Goal: Answer question/provide support: Share knowledge or assist other users

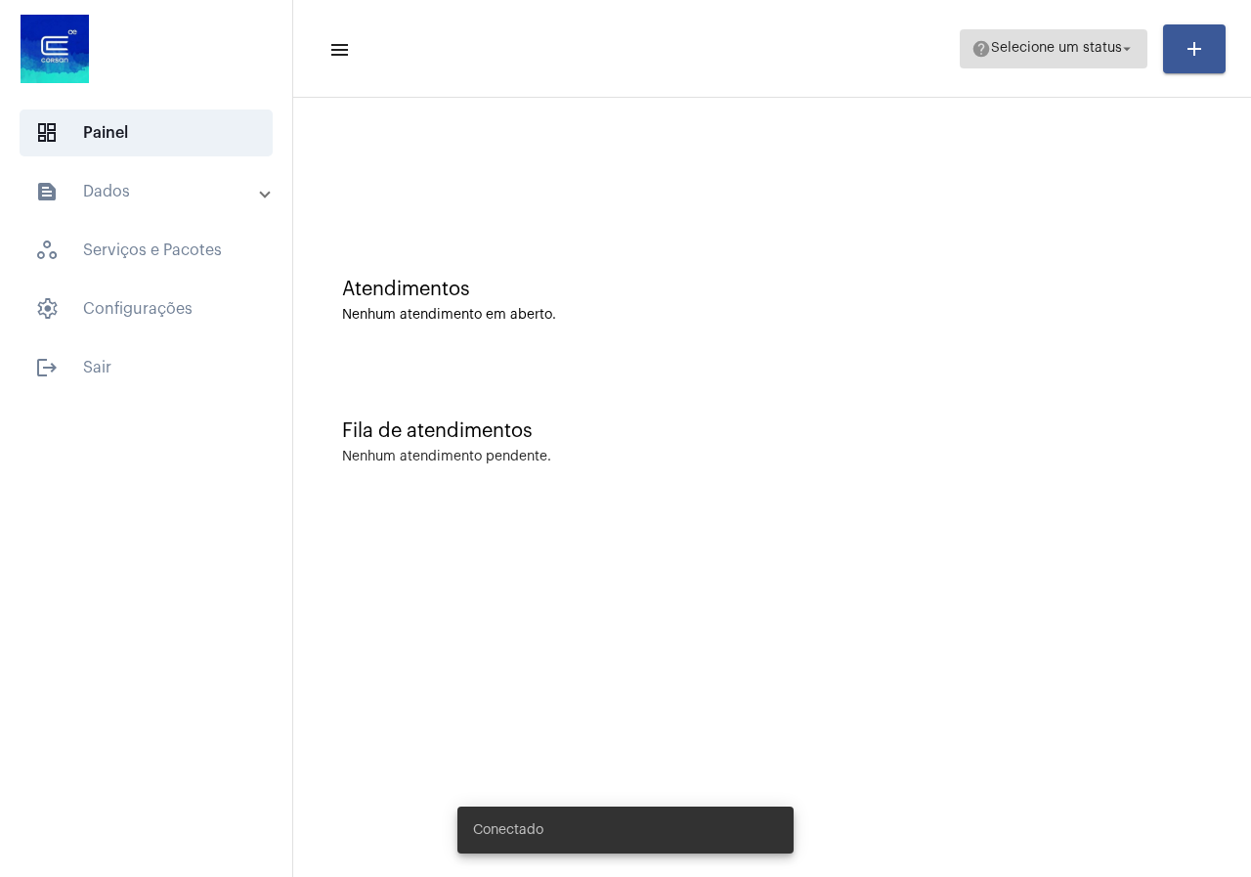
click at [1015, 58] on span "help Selecione um status arrow_drop_down" at bounding box center [1053, 47] width 164 height 35
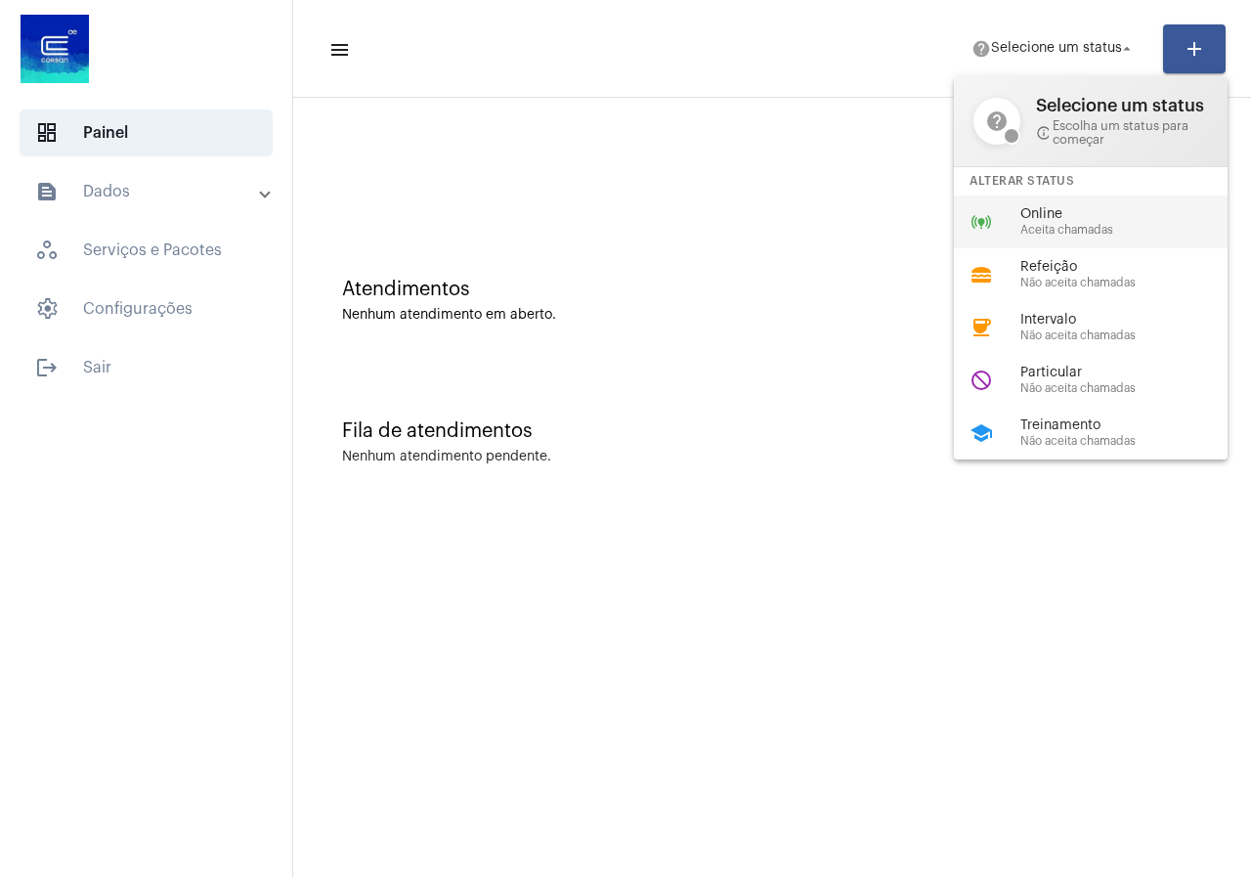
click at [1052, 204] on div "online_prediction Online Aceita chamadas" at bounding box center [1106, 221] width 305 height 53
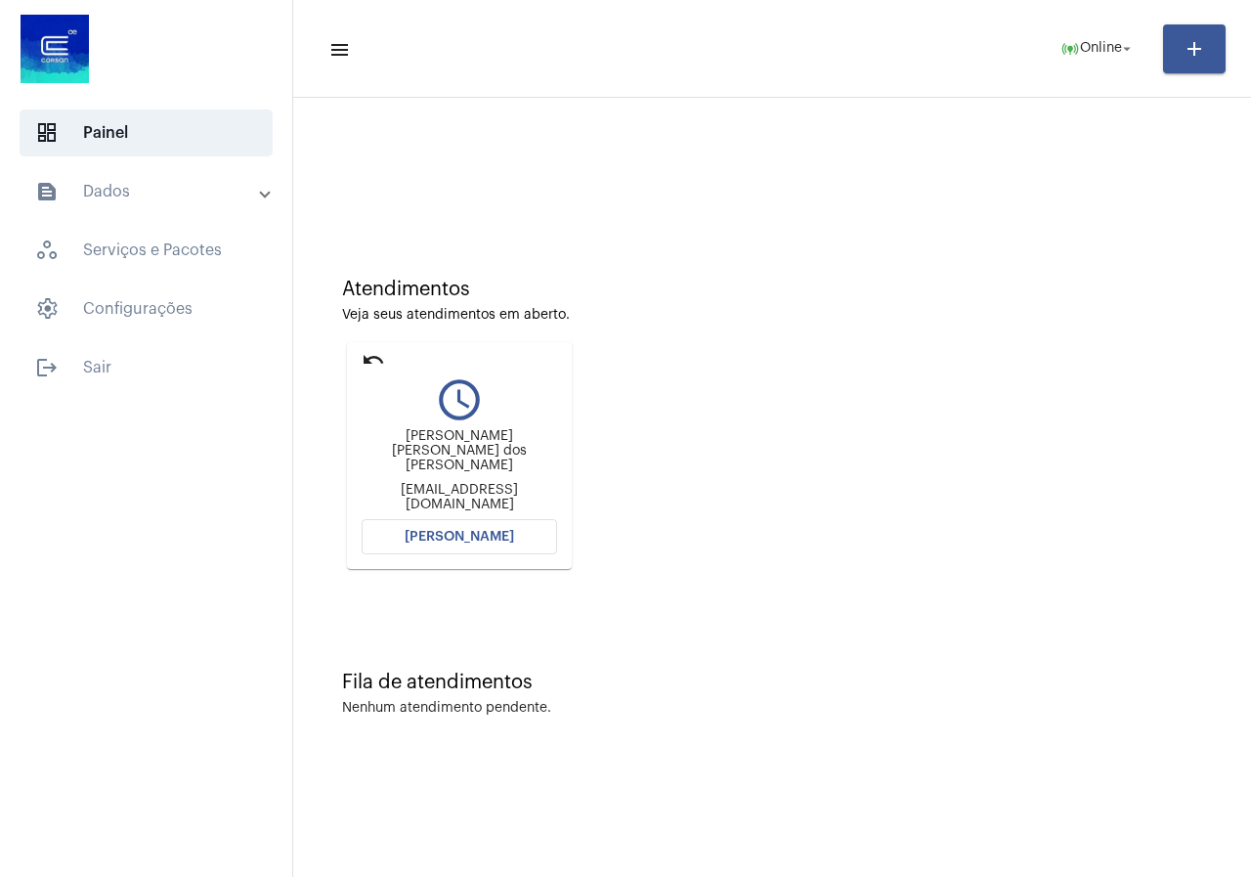
click at [505, 525] on button "[PERSON_NAME]" at bounding box center [459, 536] width 195 height 35
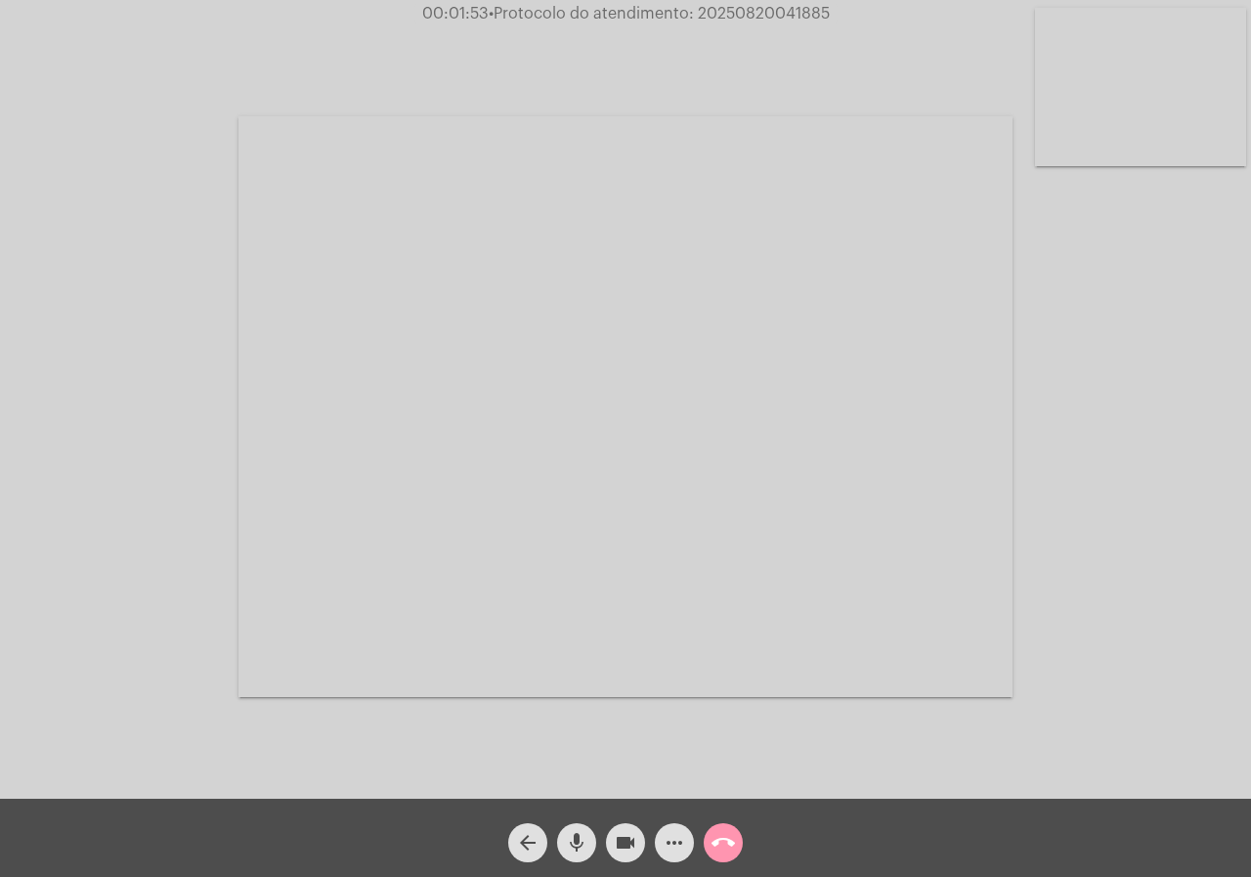
click at [730, 868] on div "arrow_back mic videocam more_horiz call_end" at bounding box center [625, 837] width 1251 height 78
click at [733, 852] on mat-icon "call_end" at bounding box center [722, 842] width 23 height 23
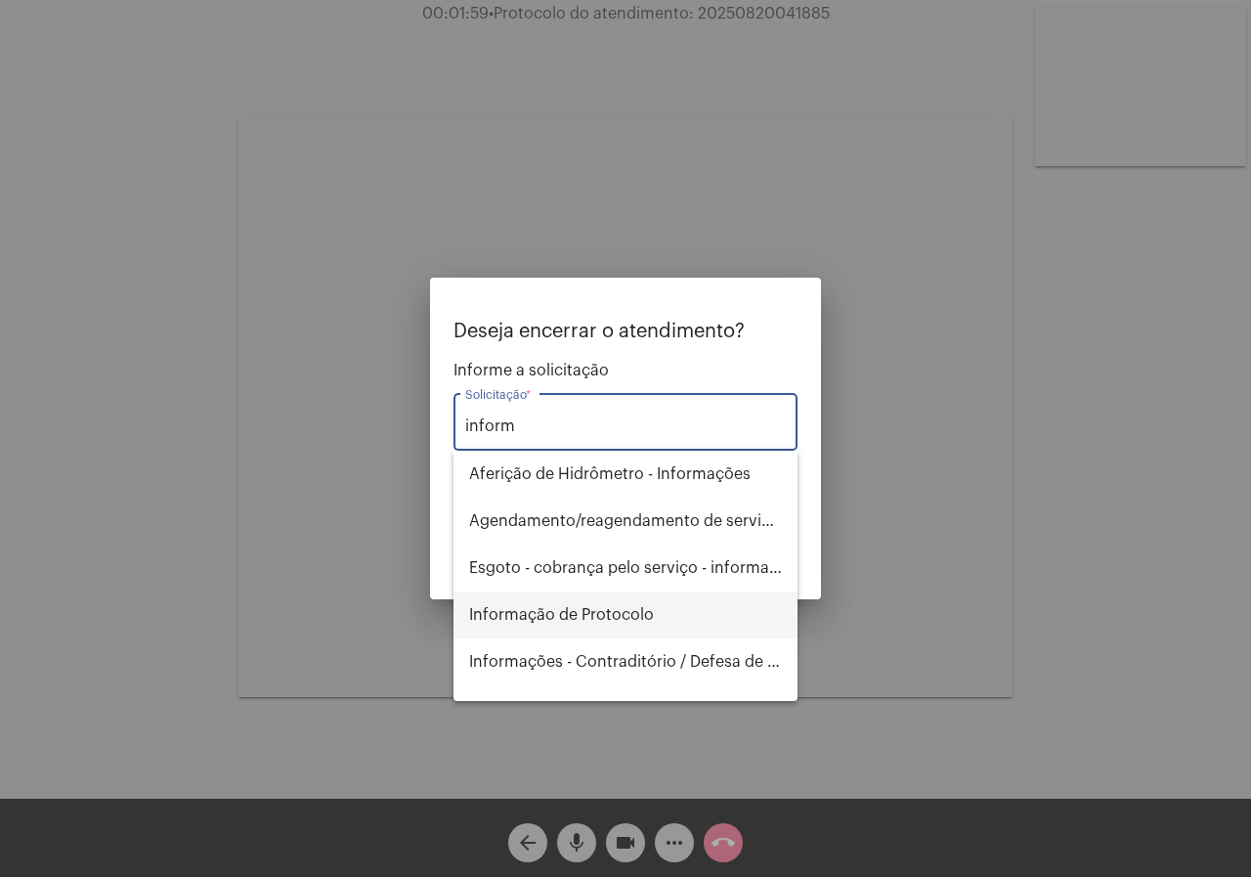
click at [600, 603] on span "Informação de Protocolo" at bounding box center [625, 614] width 313 height 47
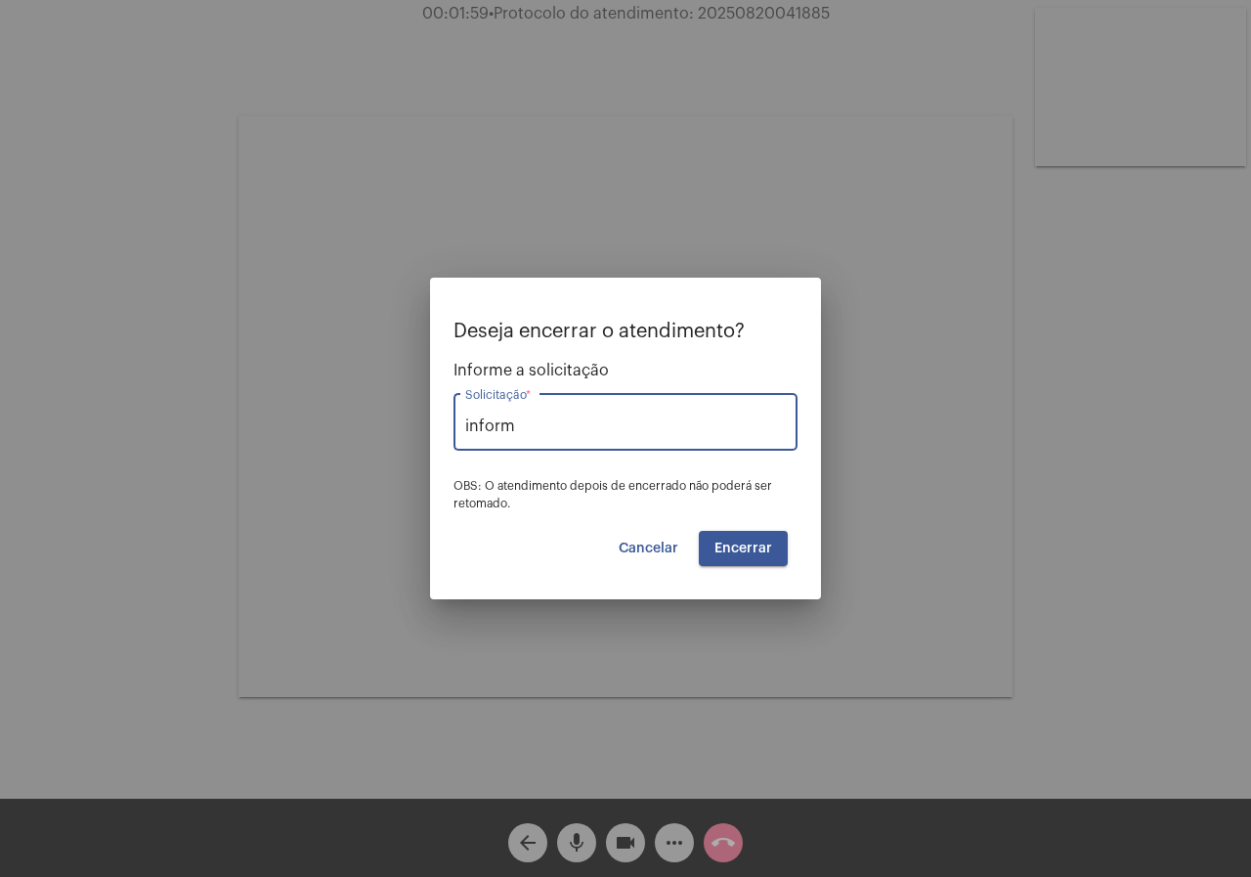
type input "Informação de Protocolo"
click at [727, 536] on button "Encerrar" at bounding box center [743, 548] width 89 height 35
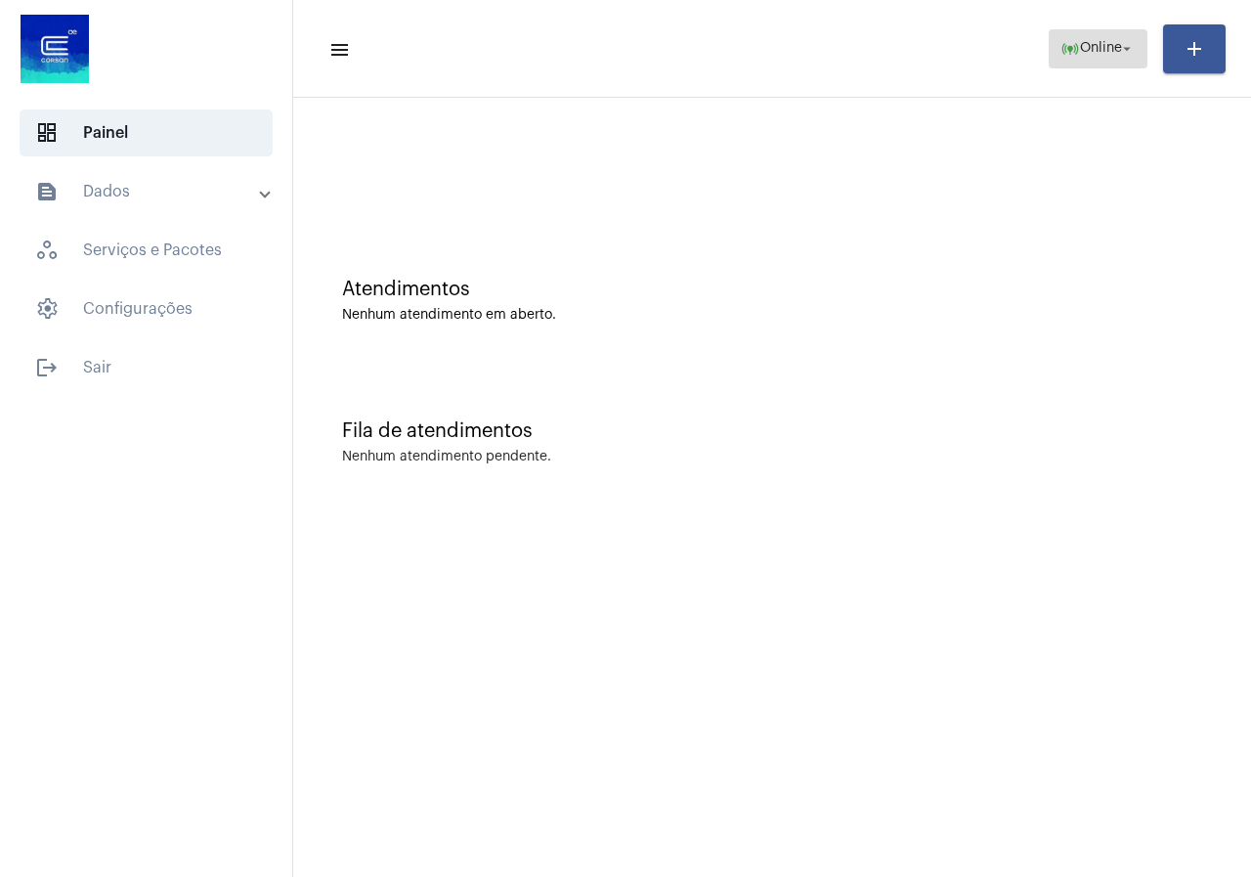
click at [1092, 55] on span "Online" at bounding box center [1101, 49] width 42 height 14
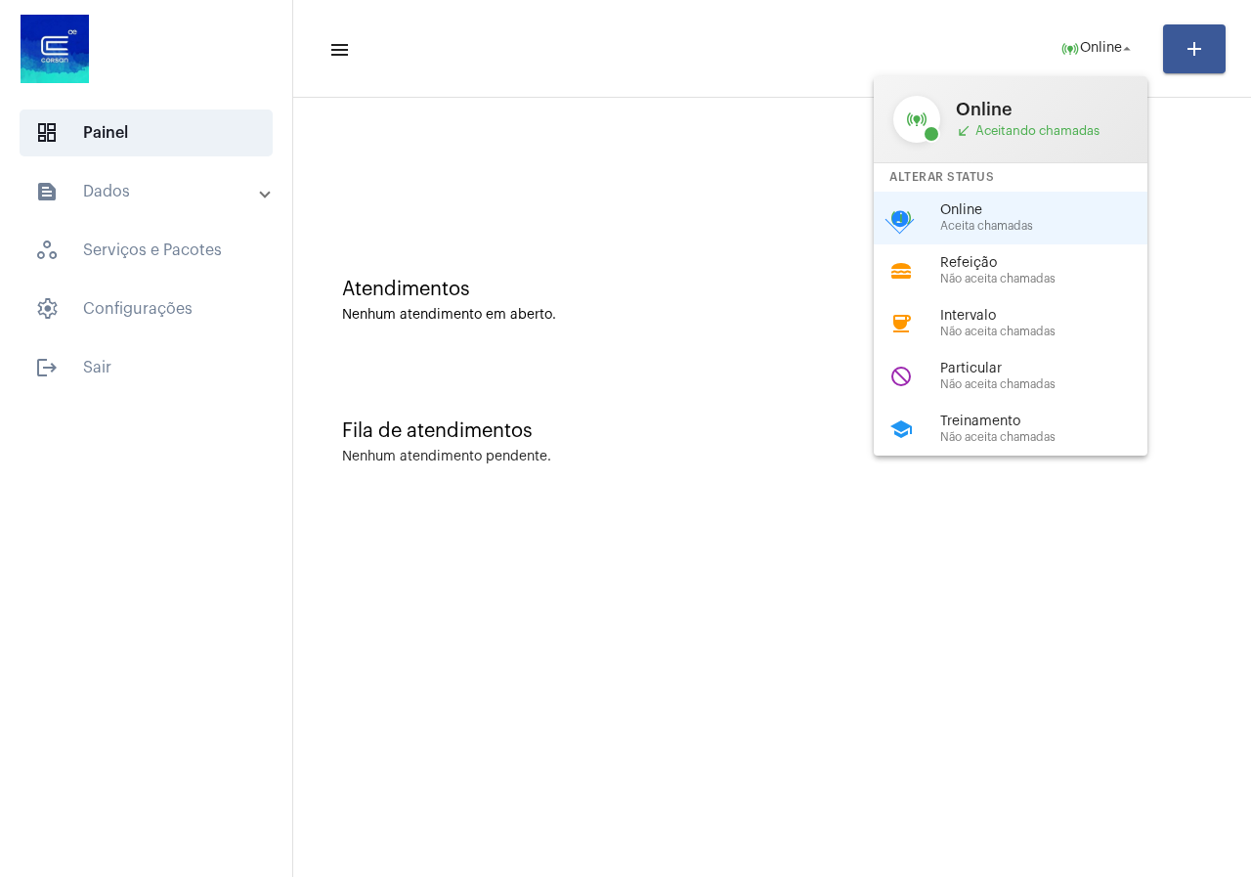
click at [1030, 205] on span "Online" at bounding box center [1051, 210] width 223 height 15
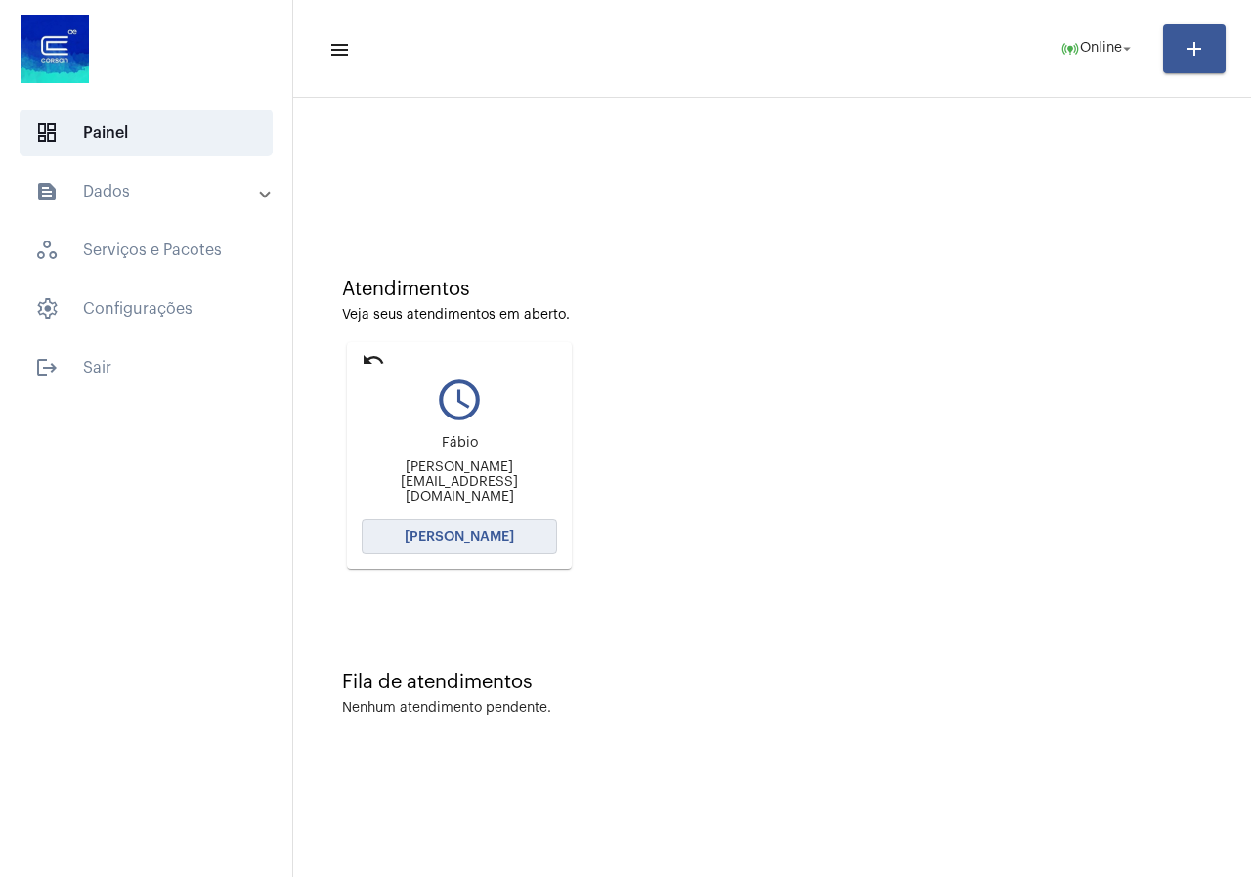
click at [515, 538] on button "[PERSON_NAME]" at bounding box center [459, 536] width 195 height 35
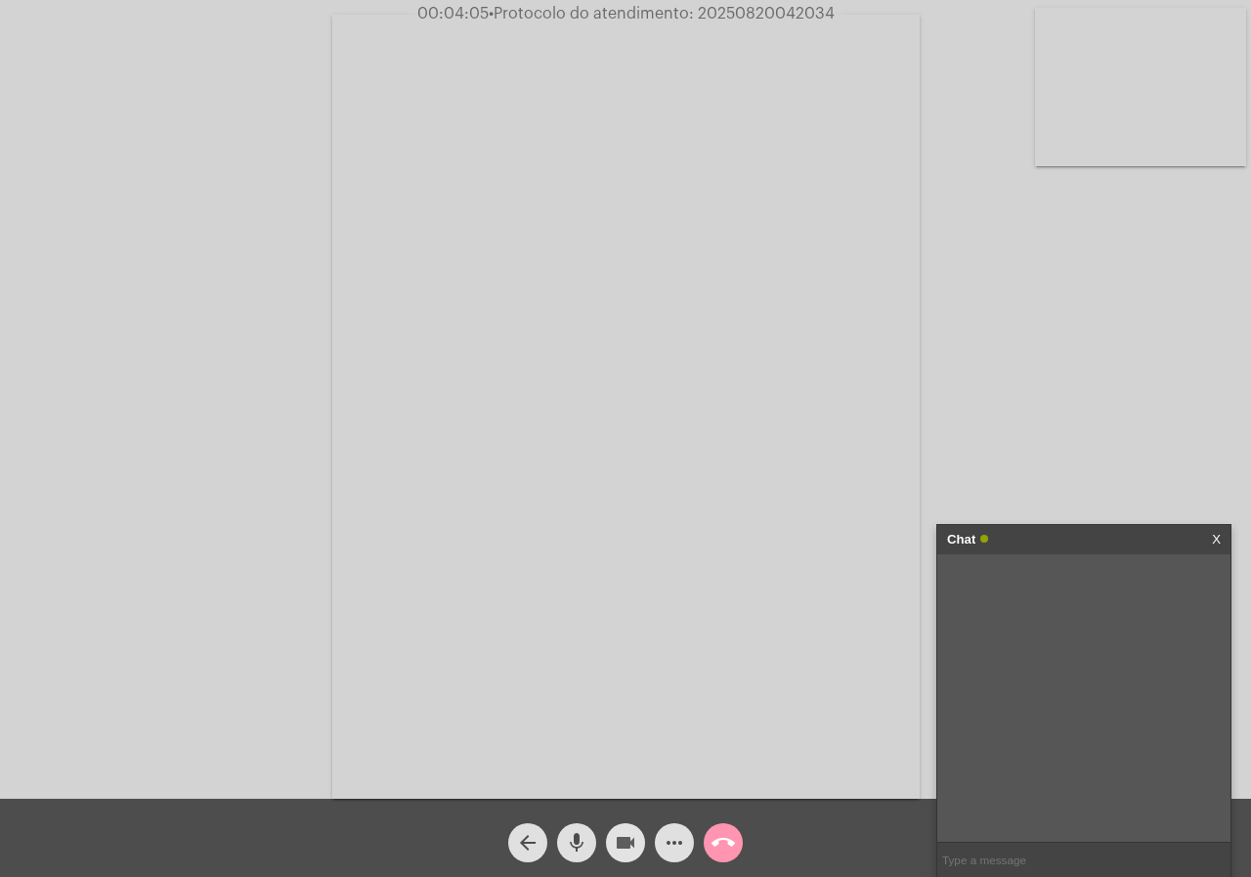
click at [628, 838] on mat-icon "videocam" at bounding box center [625, 842] width 23 height 23
click at [590, 838] on button "mic" at bounding box center [576, 842] width 39 height 39
click at [579, 826] on span "mic_off" at bounding box center [576, 842] width 23 height 39
click at [612, 835] on button "videocam_off" at bounding box center [625, 842] width 39 height 39
click at [1056, 588] on link "[URL][DOMAIN_NAME]" at bounding box center [1067, 581] width 136 height 15
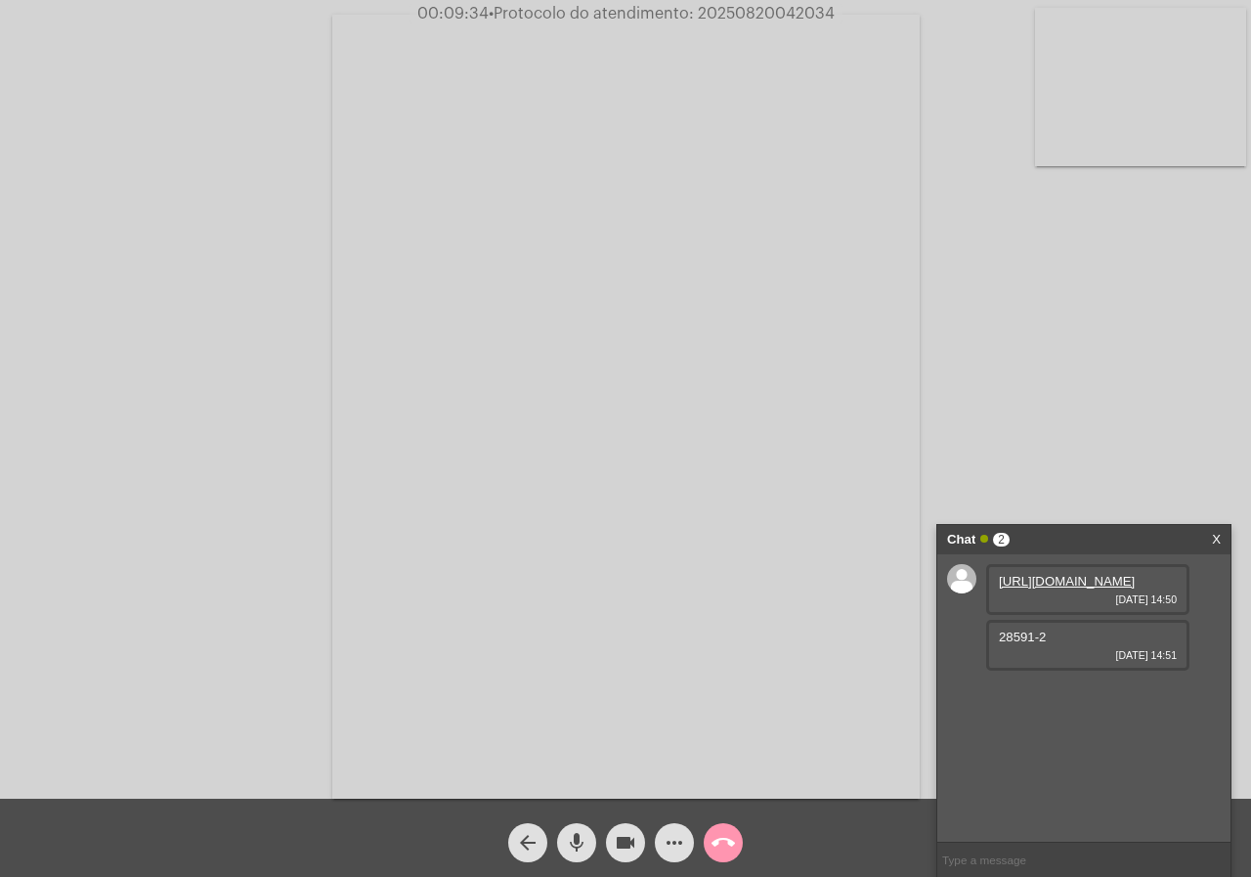
drag, startPoint x: 993, startPoint y: 675, endPoint x: 1027, endPoint y: 682, distance: 34.9
click at [1046, 670] on div "28591-2 [DATE] 14:51" at bounding box center [1087, 645] width 203 height 51
drag, startPoint x: 1027, startPoint y: 682, endPoint x: 1150, endPoint y: 825, distance: 188.5
click at [1150, 825] on div "[URL][DOMAIN_NAME] [DATE] 14:50 28591-2 [DATE] 14:51" at bounding box center [1083, 697] width 293 height 287
click at [573, 835] on mat-icon "mic" at bounding box center [576, 842] width 23 height 23
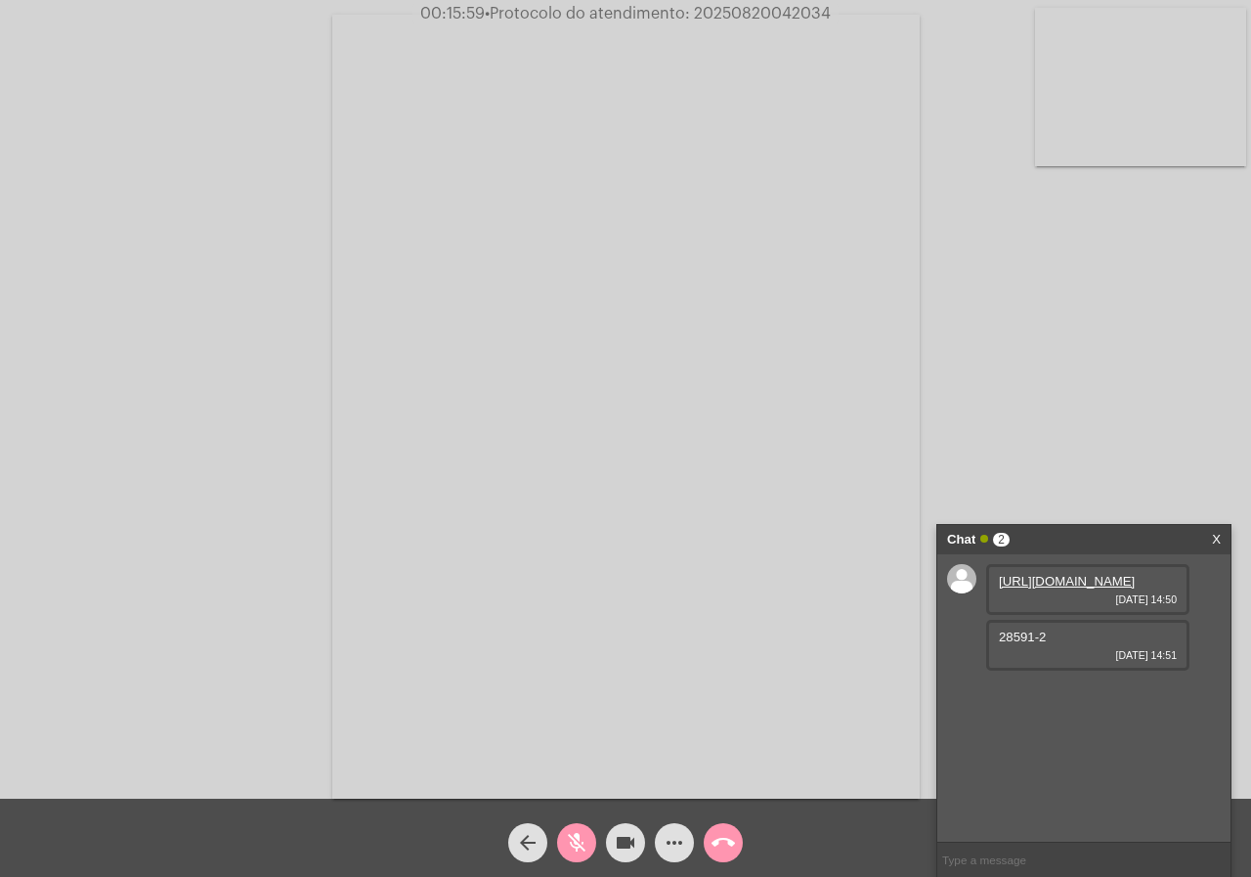
click at [570, 831] on mat-icon "mic_off" at bounding box center [576, 842] width 23 height 23
click at [1016, 849] on input "text" at bounding box center [1083, 859] width 293 height 34
click at [673, 832] on mat-icon "more_horiz" at bounding box center [674, 842] width 23 height 23
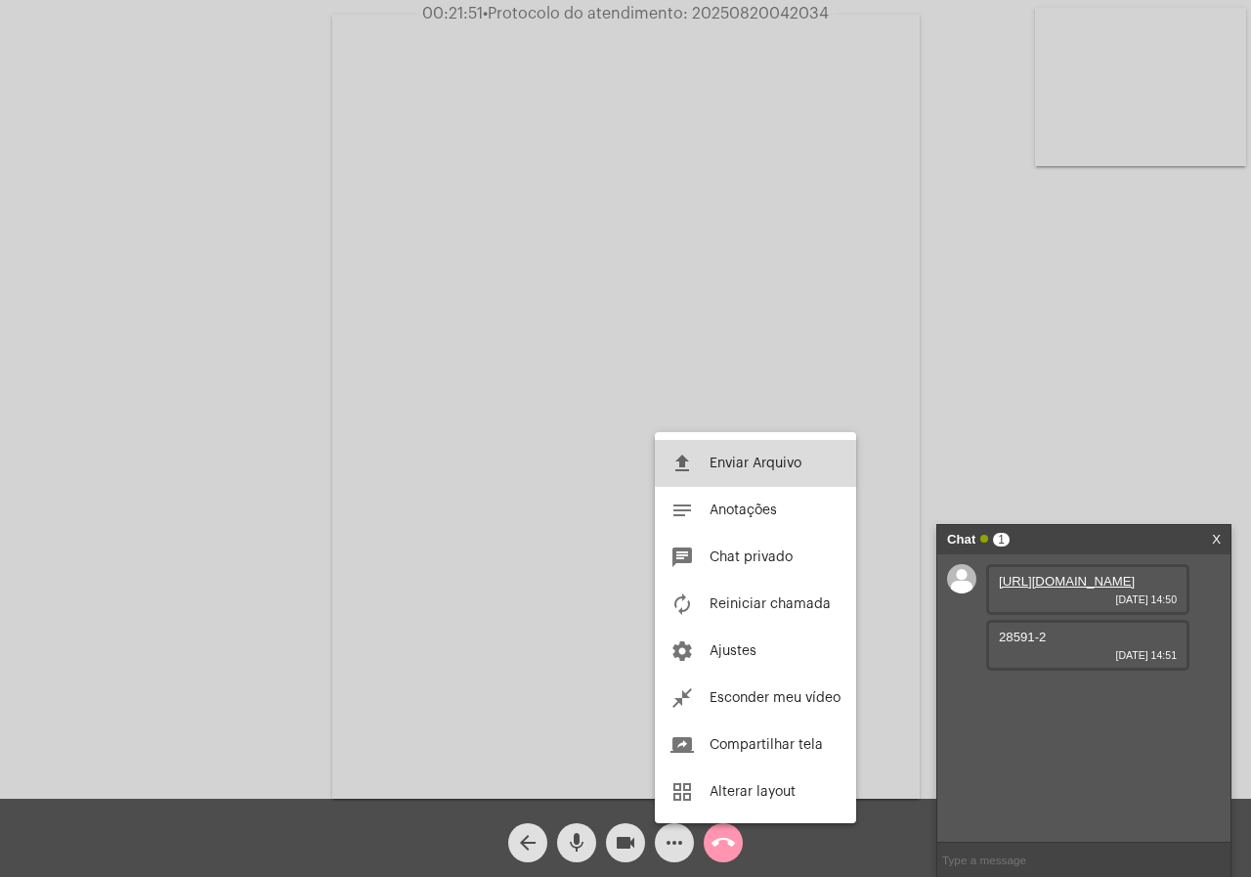
click at [759, 460] on span "Enviar Arquivo" at bounding box center [755, 463] width 92 height 14
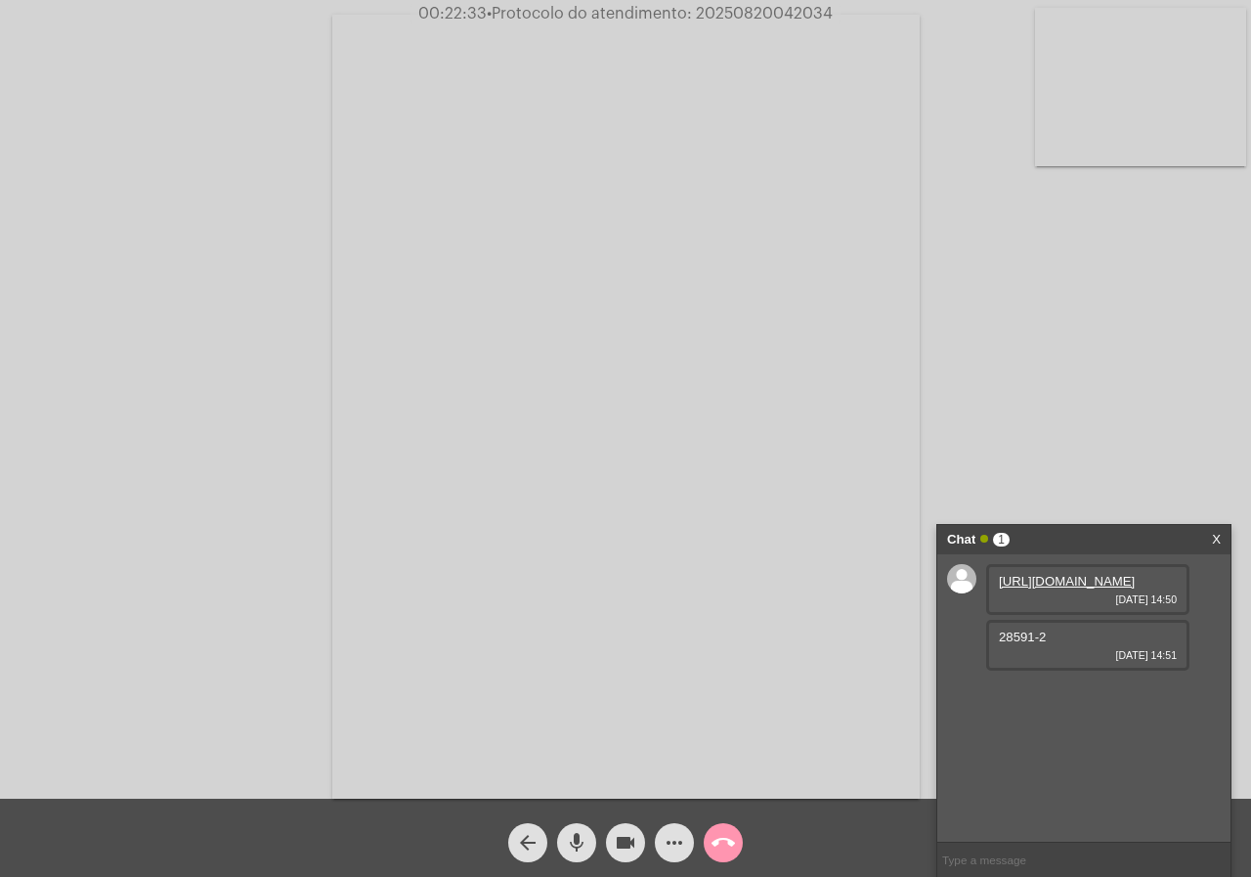
click at [679, 836] on mat-icon "more_horiz" at bounding box center [674, 842] width 23 height 23
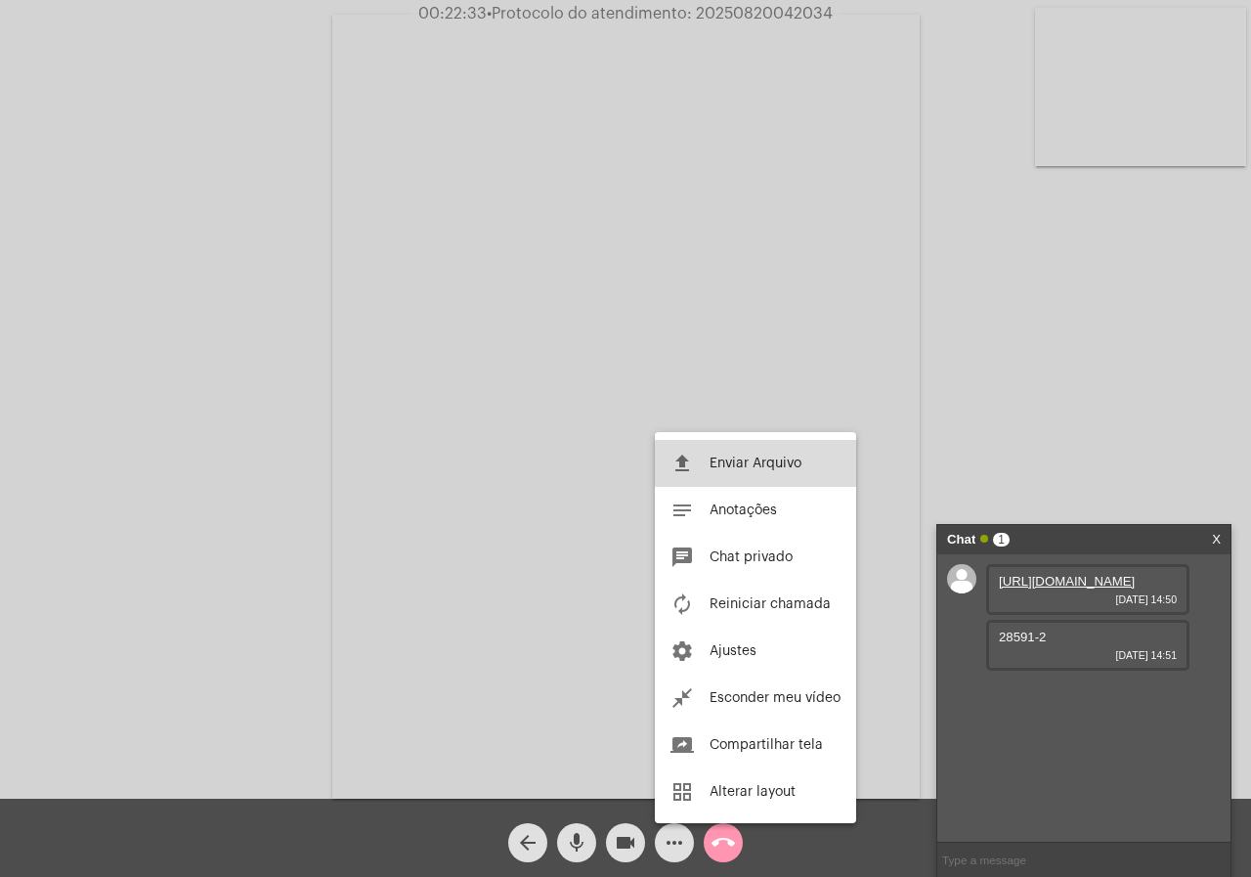
click at [760, 471] on button "file_upload Enviar Arquivo" at bounding box center [755, 463] width 201 height 47
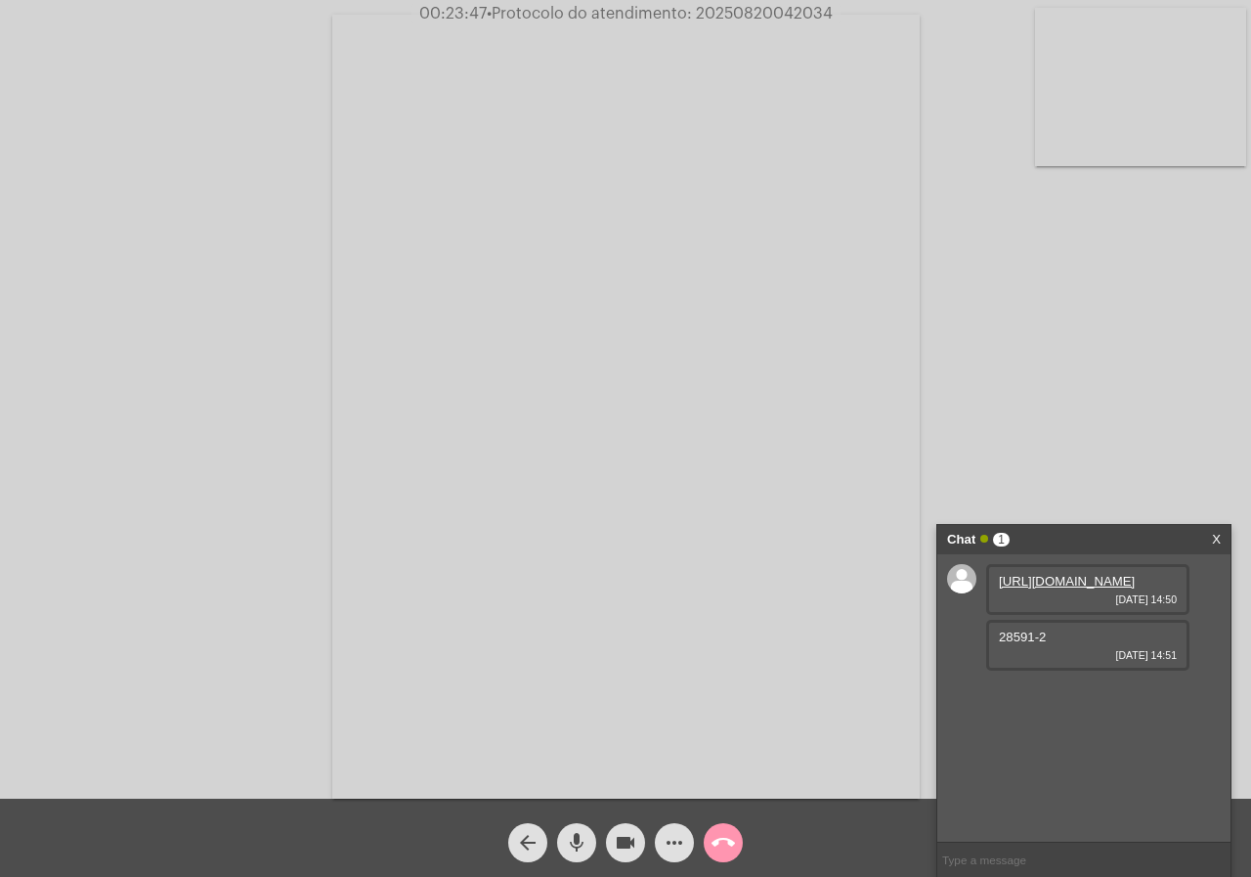
click at [1004, 855] on input "text" at bounding box center [1083, 859] width 293 height 34
paste input "[URL][DOMAIN_NAME]"
type input "[URL][DOMAIN_NAME]"
click at [968, 850] on input "text" at bounding box center [1083, 859] width 293 height 34
click at [750, 5] on span "00:24:02 • Protocolo do atendimento: 20250820042034" at bounding box center [625, 14] width 430 height 20
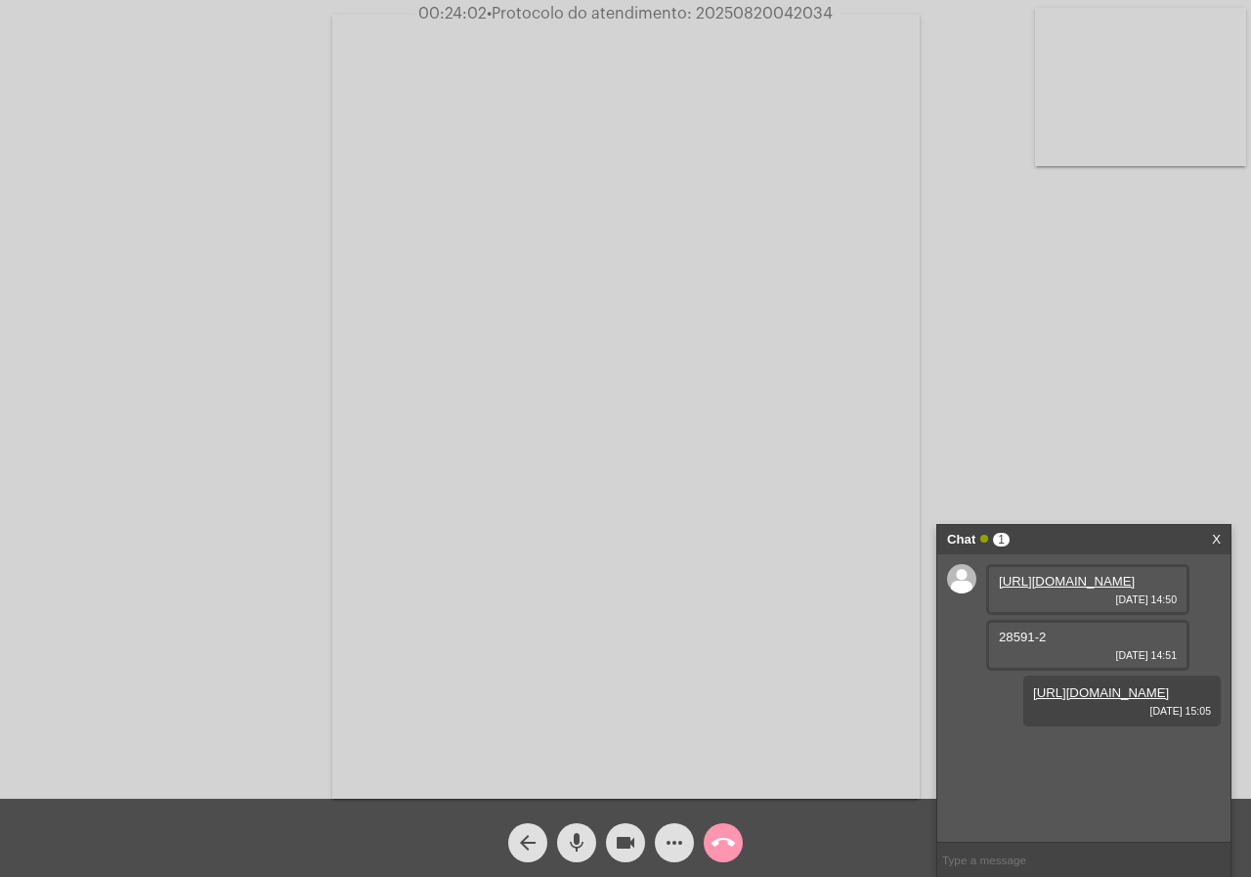
click at [724, 13] on span "• Protocolo do atendimento: 20250820042034" at bounding box center [660, 14] width 346 height 16
click at [1001, 862] on input "text" at bounding box center [1083, 859] width 293 height 34
paste input "20250820042034"
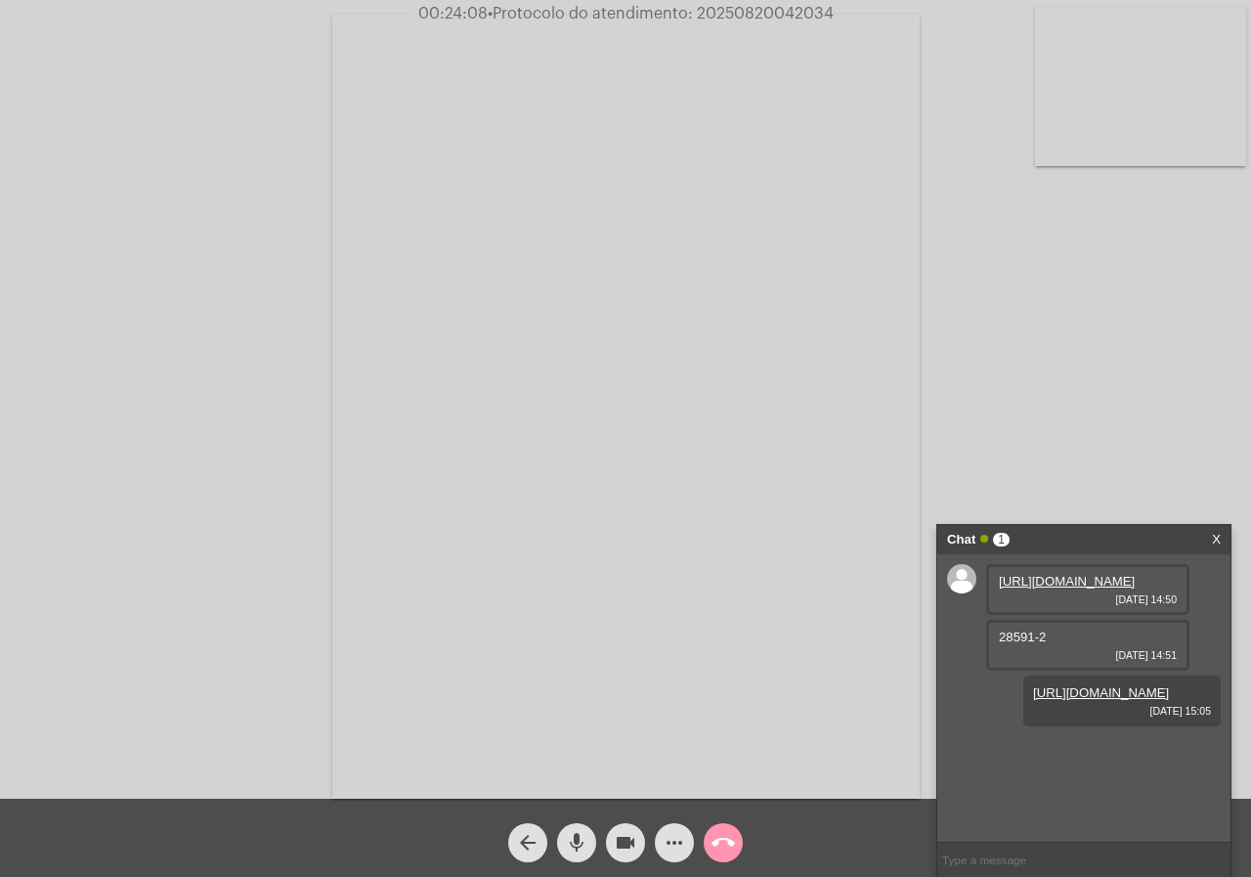
type input "20250820042034"
click at [732, 840] on mat-icon "call_end" at bounding box center [722, 842] width 23 height 23
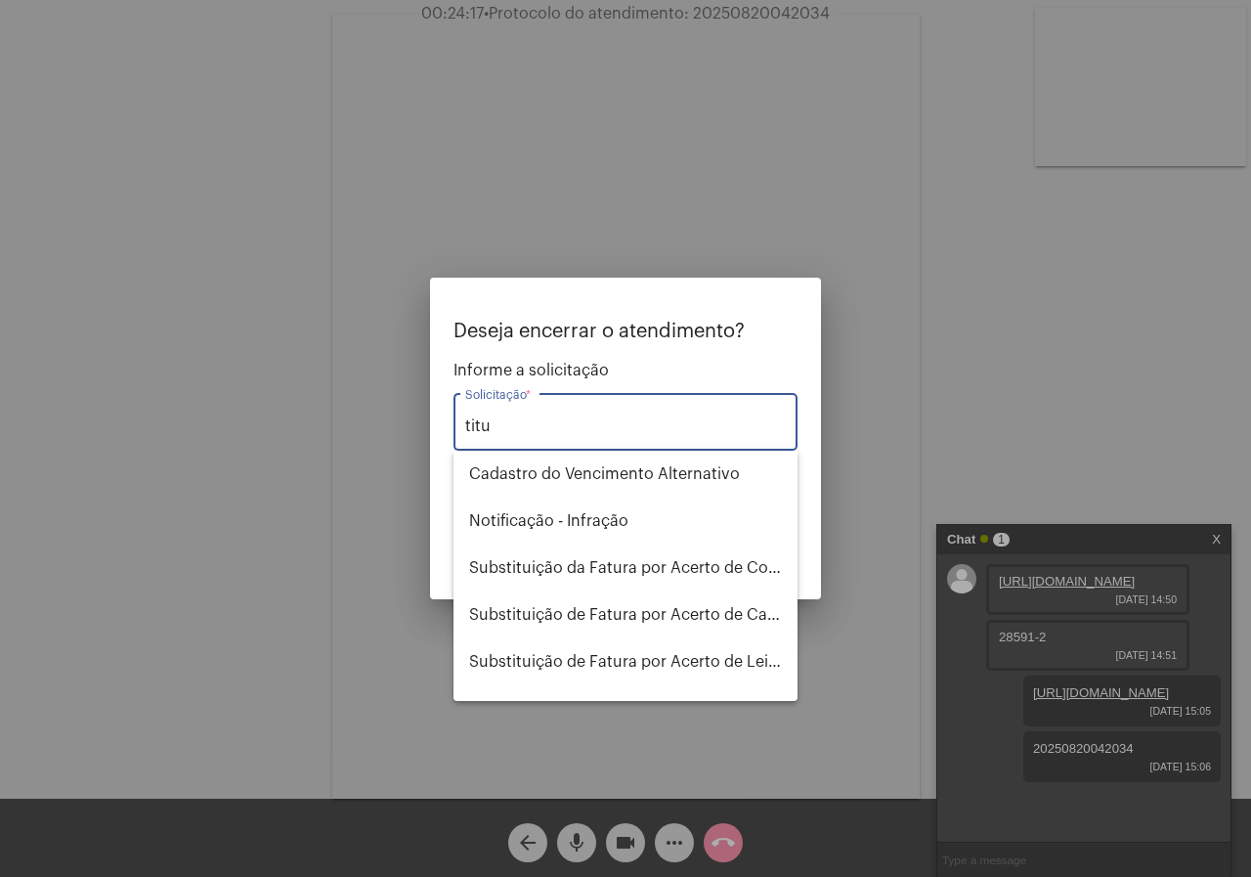
scroll to position [146, 0]
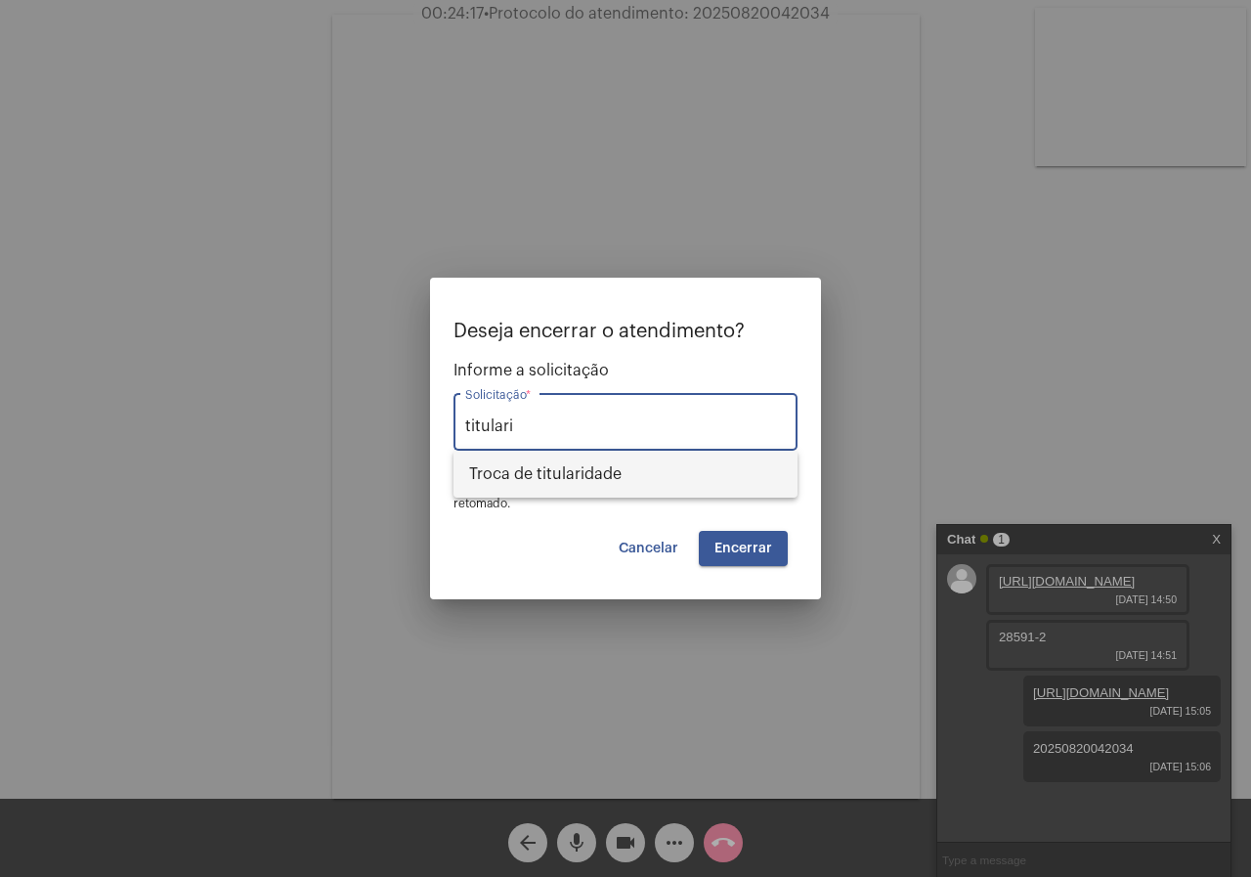
click at [522, 466] on span "Troca de titularidade" at bounding box center [625, 473] width 313 height 47
type input "Troca de titularidade"
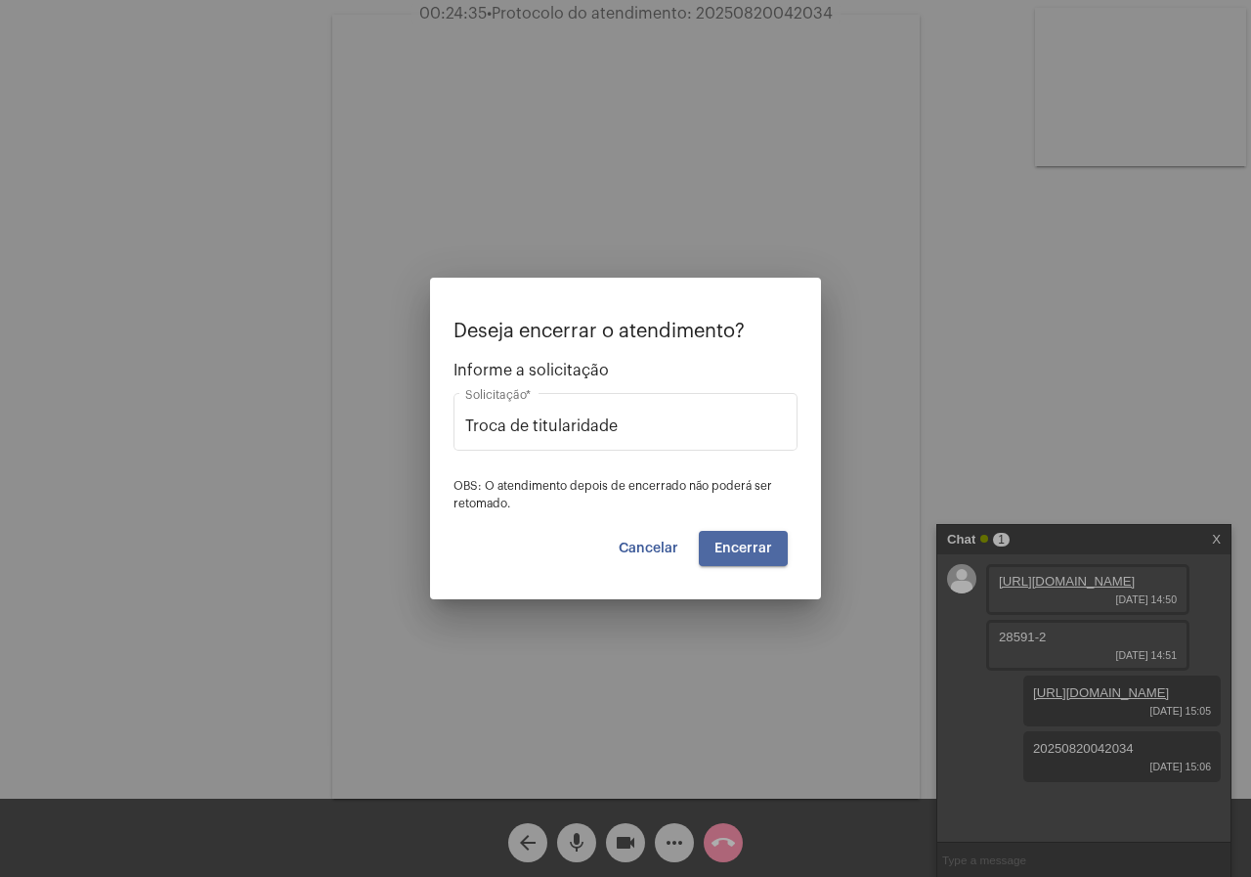
click at [727, 542] on span "Encerrar" at bounding box center [743, 548] width 58 height 14
click at [780, 557] on button "Encerrar" at bounding box center [743, 548] width 89 height 35
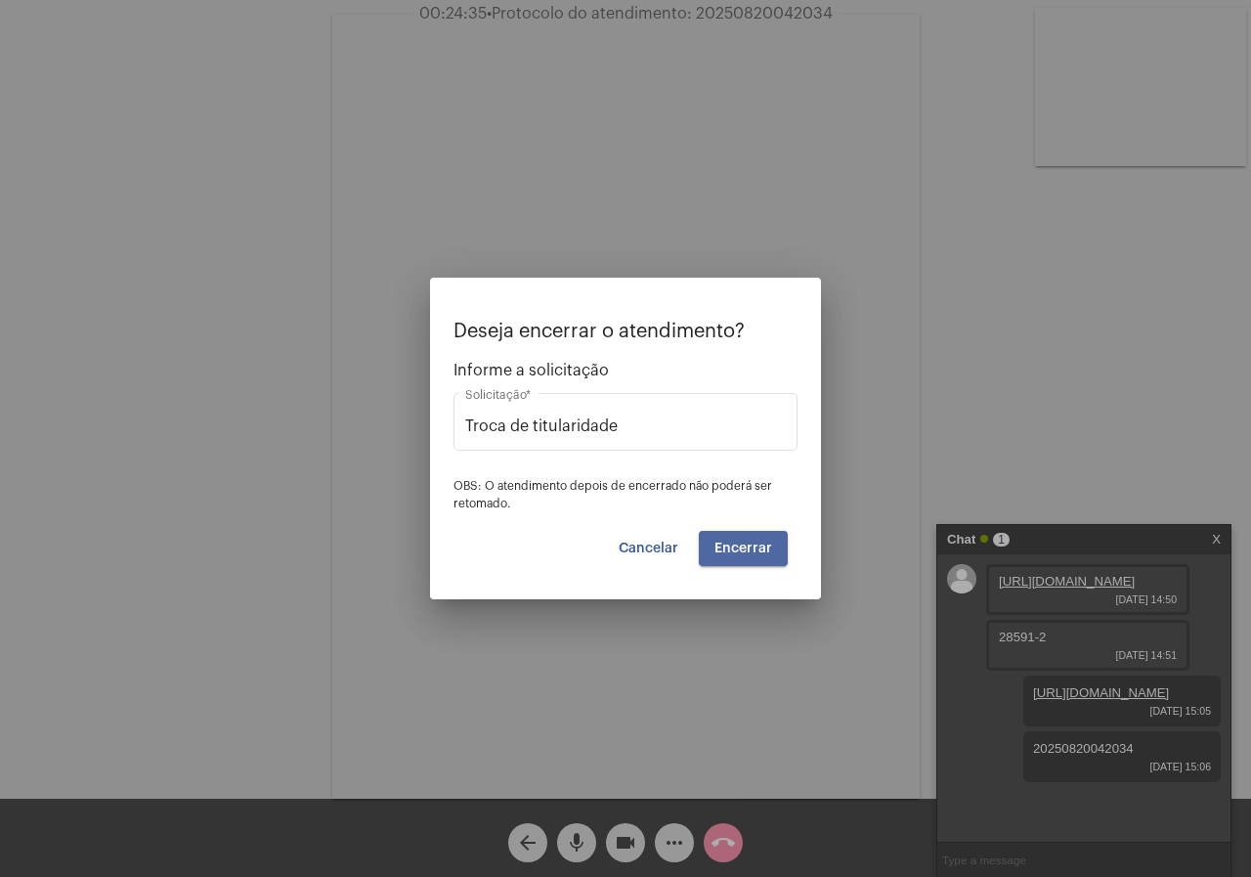
click at [780, 557] on button "Encerrar" at bounding box center [743, 548] width 89 height 35
click at [779, 552] on button "Encerrar" at bounding box center [743, 548] width 89 height 35
click at [779, 551] on button "Encerrar" at bounding box center [743, 548] width 89 height 35
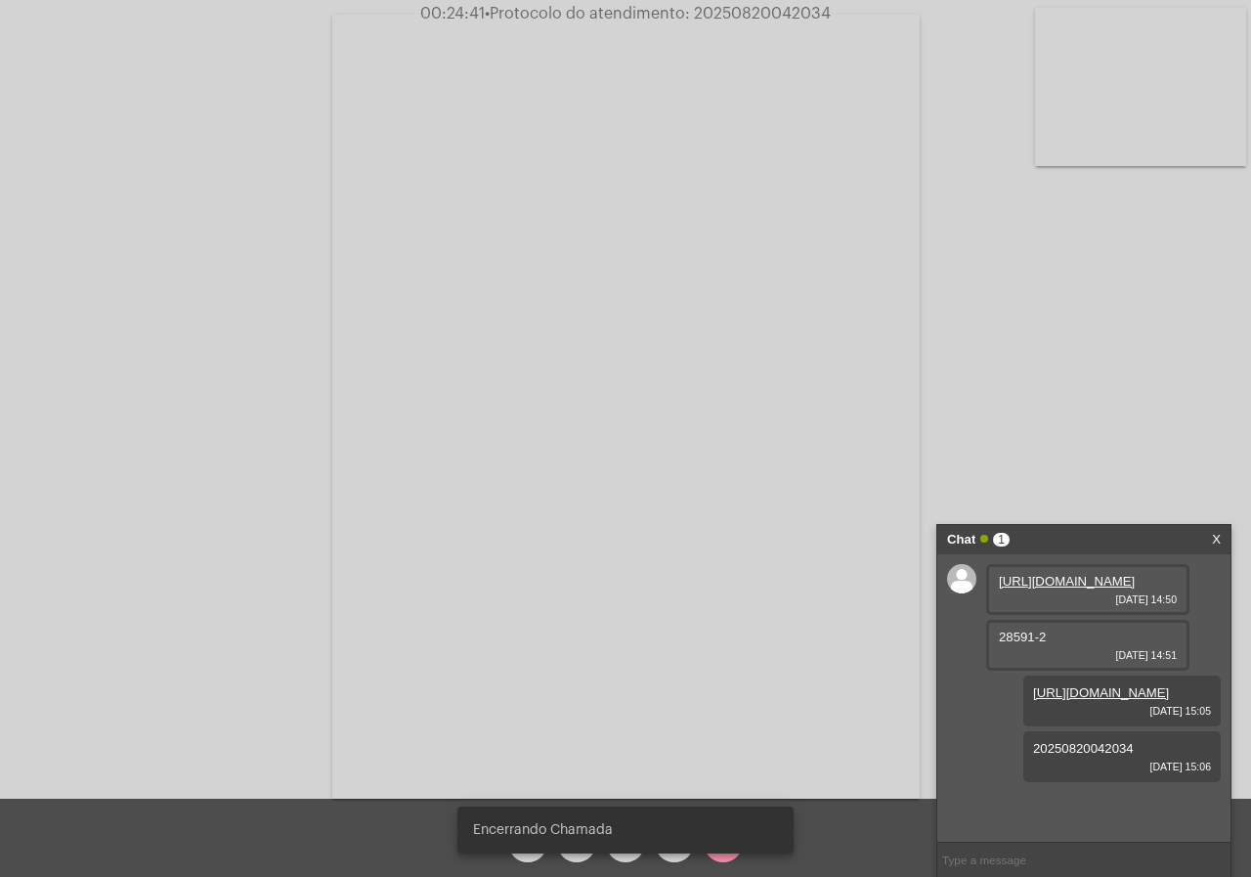
click at [779, 550] on video at bounding box center [625, 407] width 587 height 784
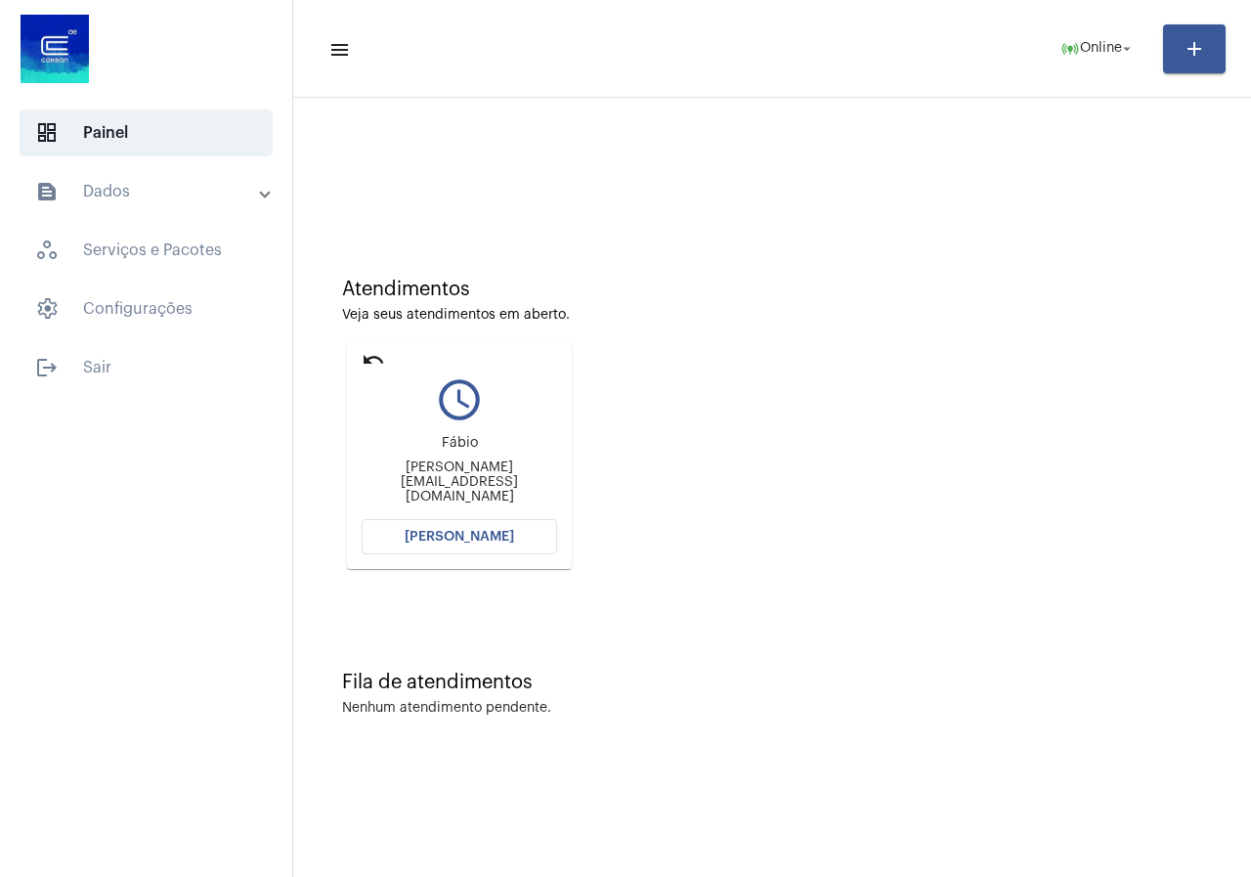
click at [429, 538] on span "[PERSON_NAME]" at bounding box center [459, 537] width 109 height 14
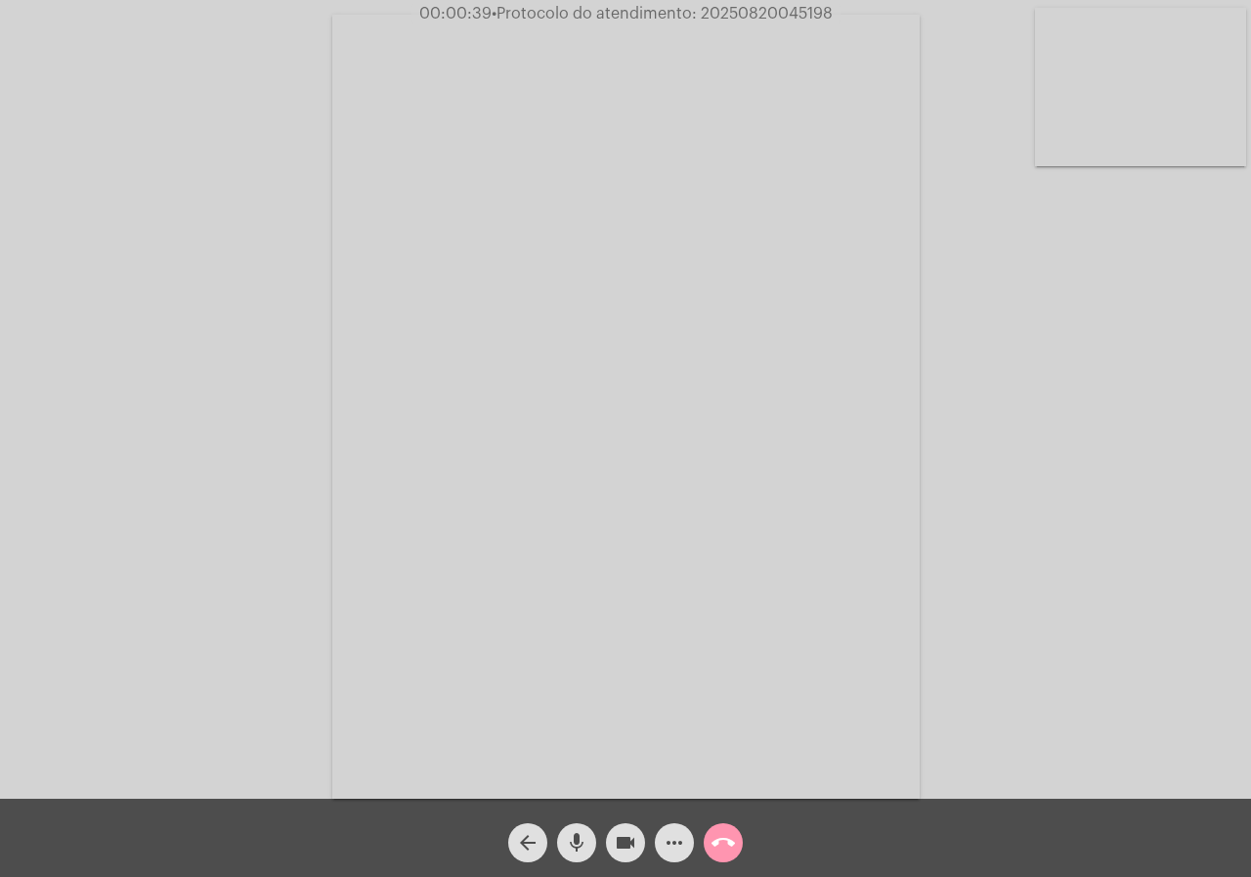
click at [715, 841] on mat-icon "call_end" at bounding box center [722, 842] width 23 height 23
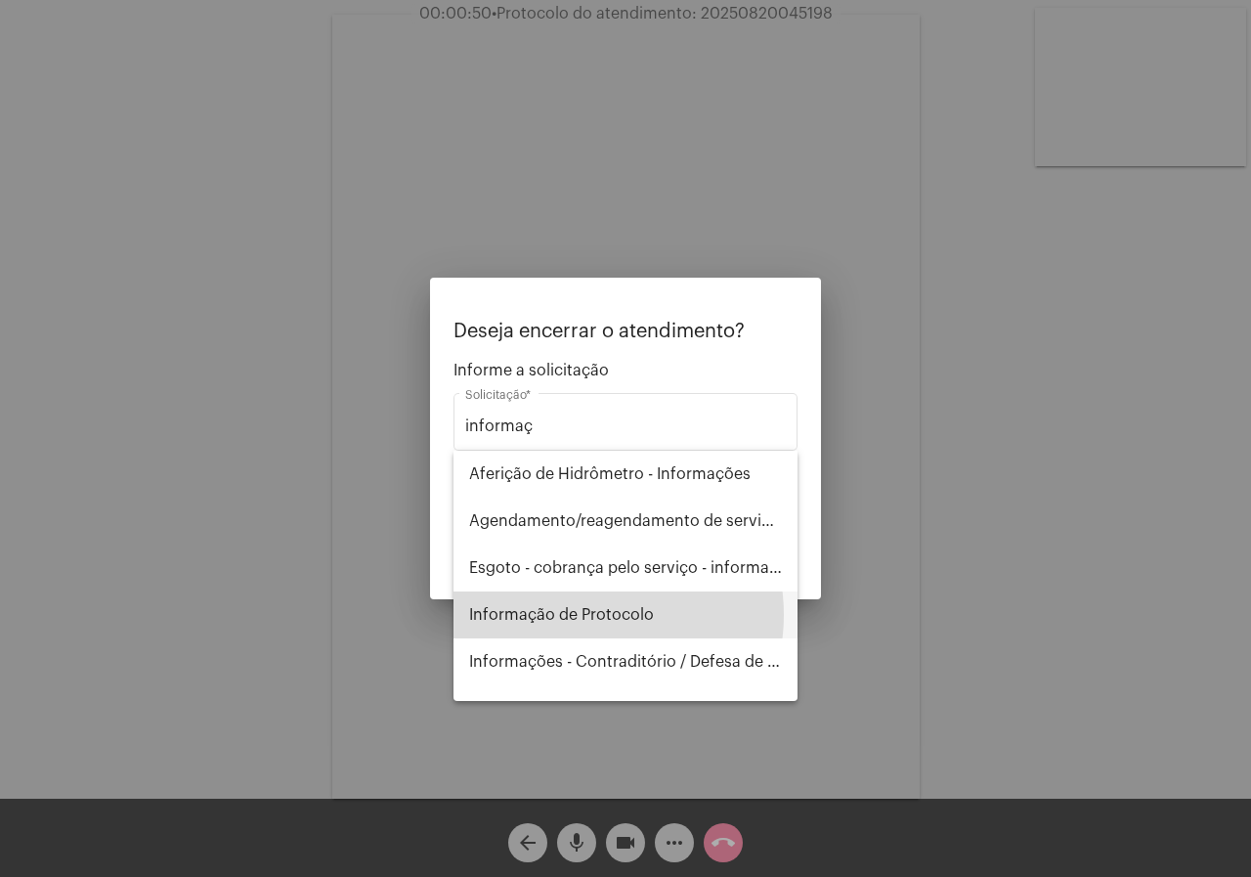
click at [582, 615] on span "Informação de Protocolo" at bounding box center [625, 614] width 313 height 47
type input "Informação de Protocolo"
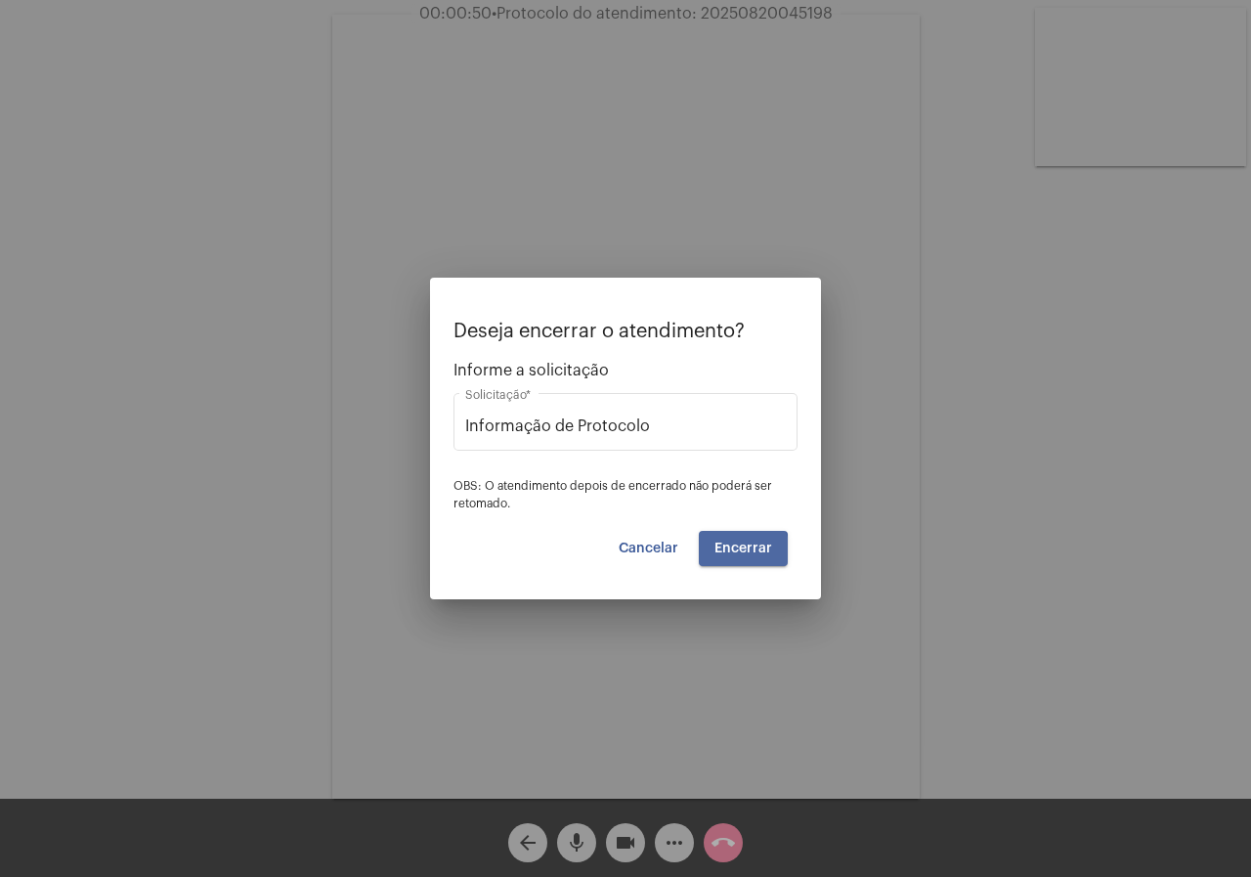
click at [716, 558] on button "Encerrar" at bounding box center [743, 548] width 89 height 35
click at [726, 526] on div "Deseja encerrar o atendimento? Informe a solicitação Informação de Protocolo So…" at bounding box center [625, 443] width 344 height 245
click at [737, 552] on span "Encerrar" at bounding box center [743, 548] width 58 height 14
click at [728, 554] on span "Encerrar" at bounding box center [743, 548] width 58 height 14
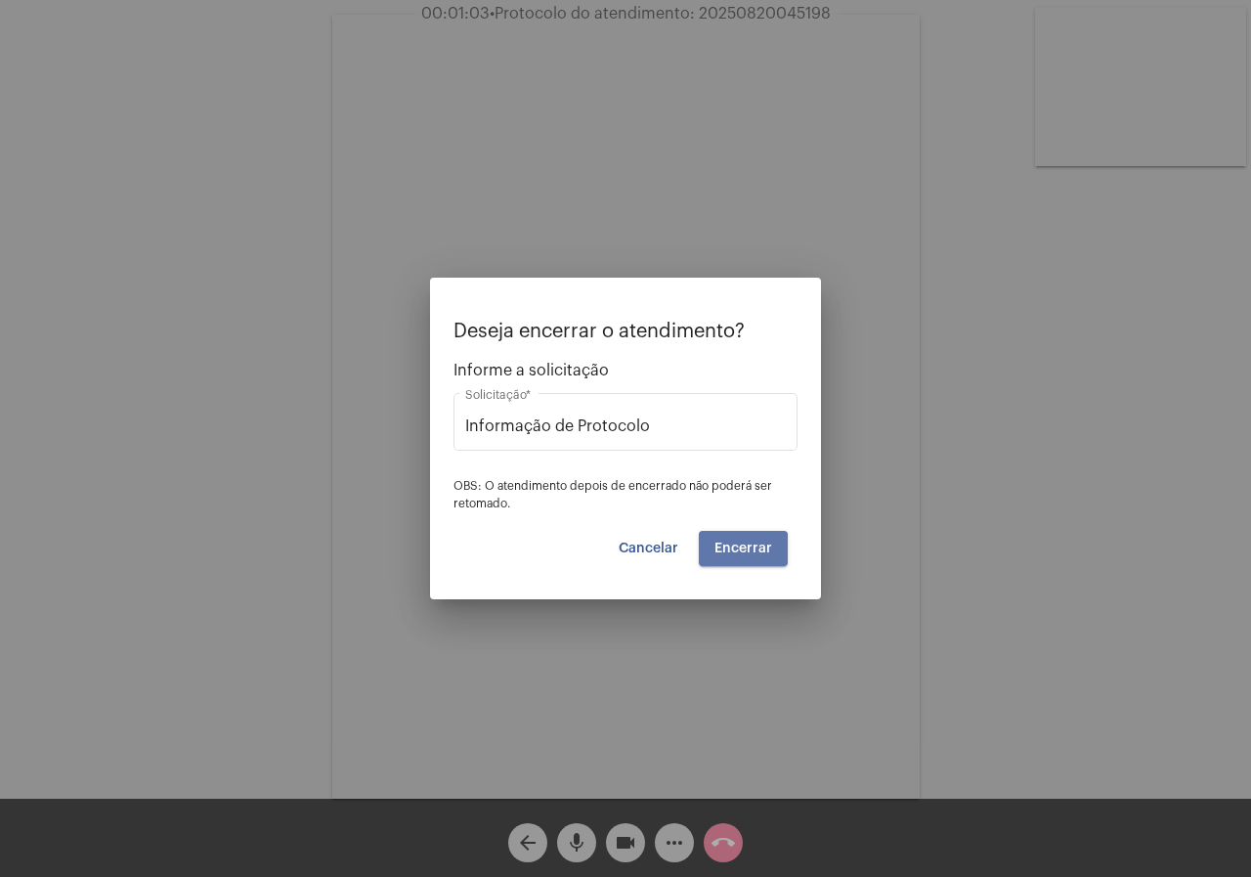
click at [728, 554] on span "Encerrar" at bounding box center [743, 548] width 58 height 14
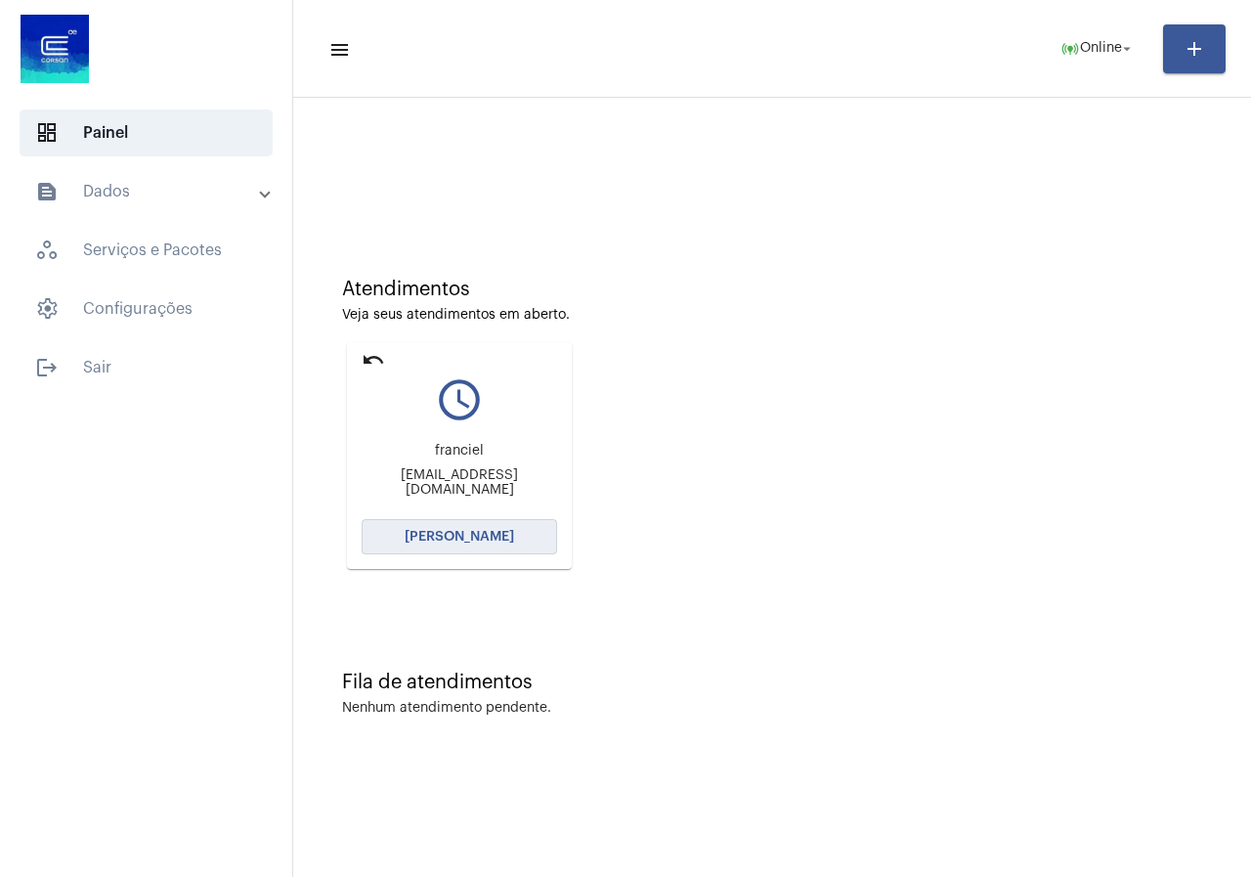
click at [494, 523] on button "[PERSON_NAME]" at bounding box center [459, 536] width 195 height 35
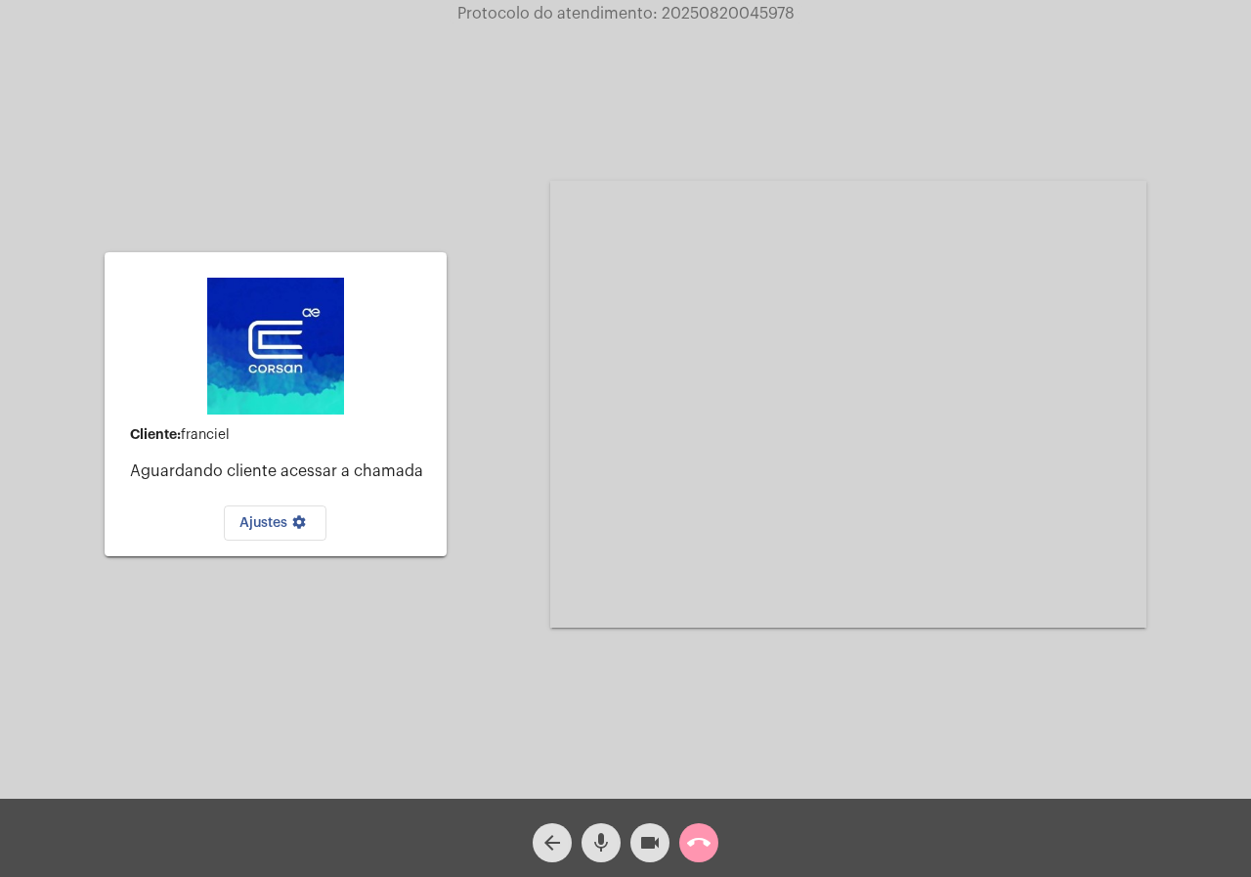
click at [553, 831] on mat-icon "arrow_back" at bounding box center [551, 842] width 23 height 23
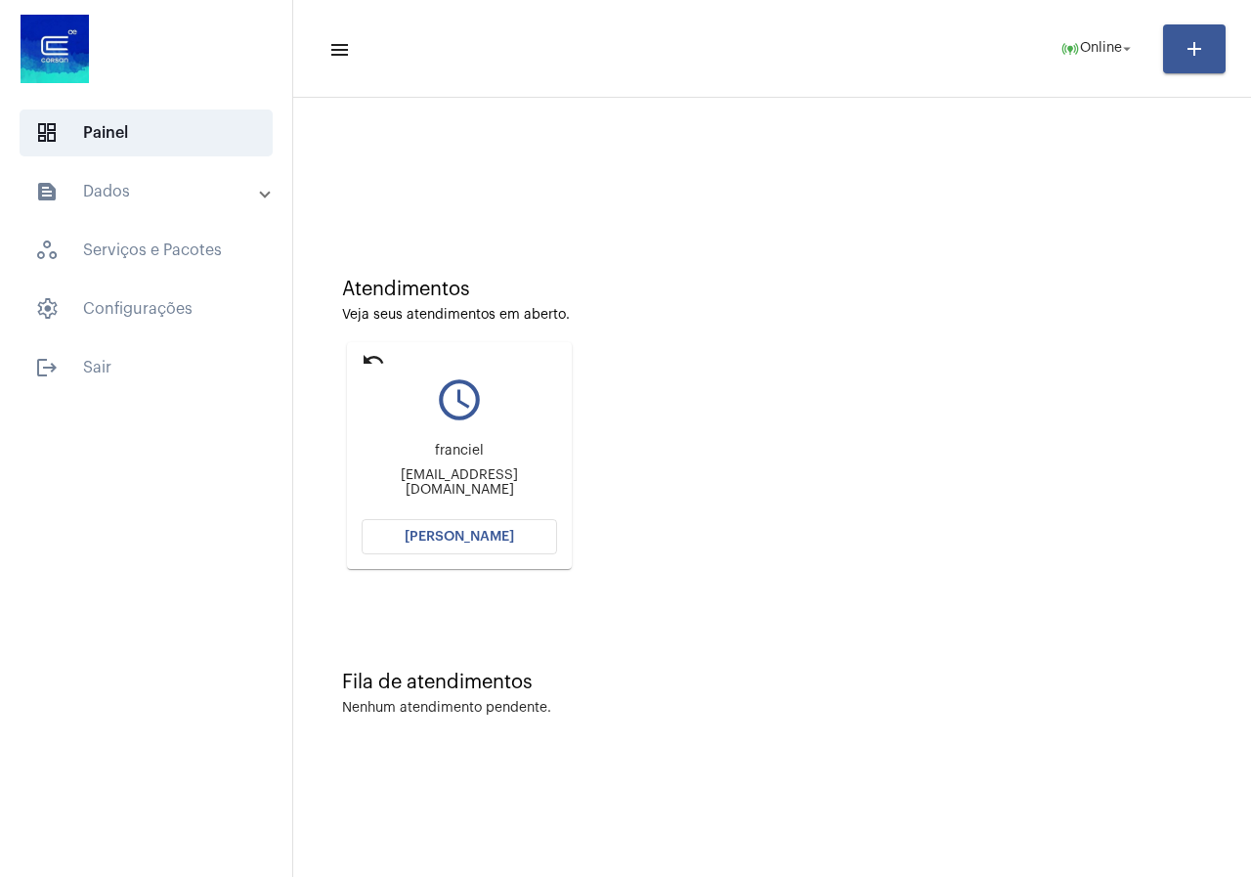
click at [473, 529] on button "[PERSON_NAME]" at bounding box center [459, 536] width 195 height 35
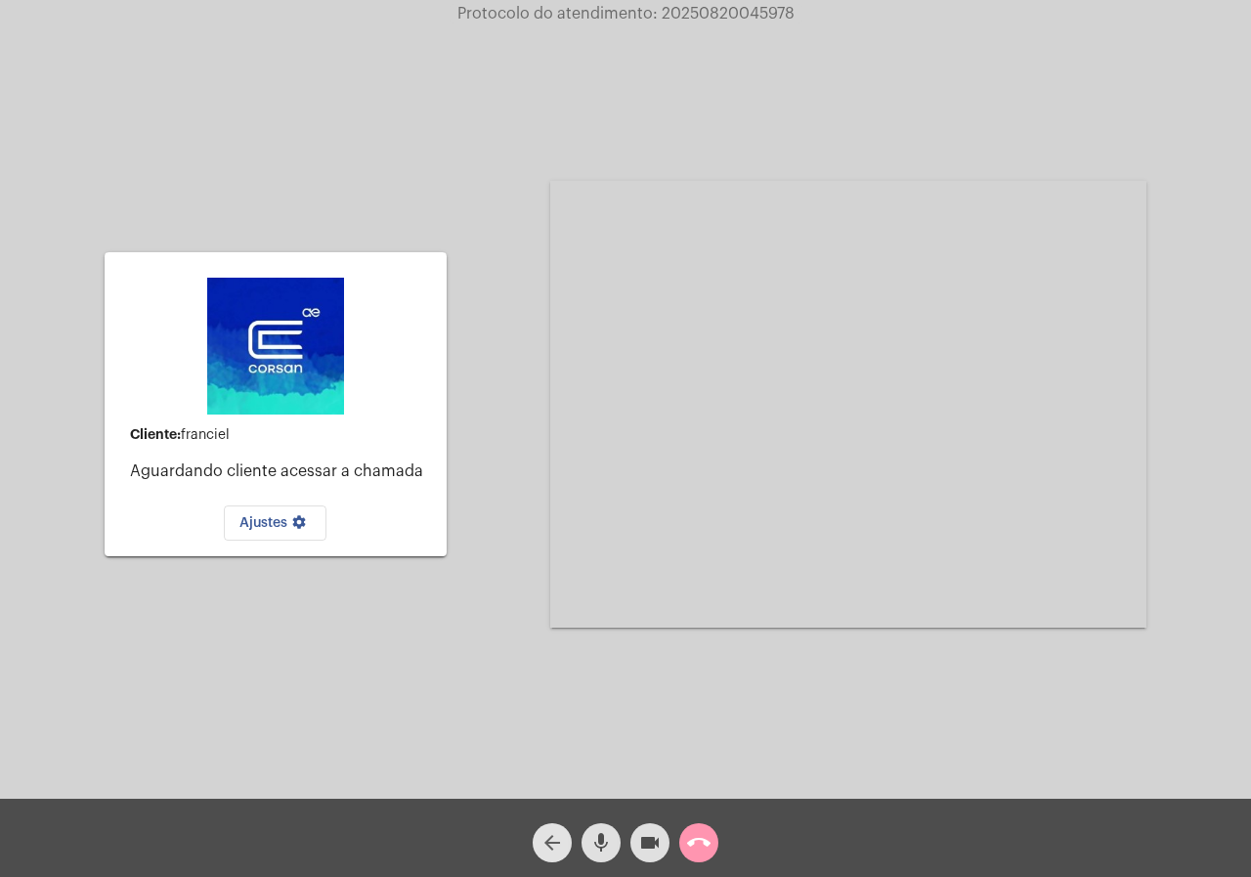
click at [536, 836] on button "arrow_back" at bounding box center [552, 842] width 39 height 39
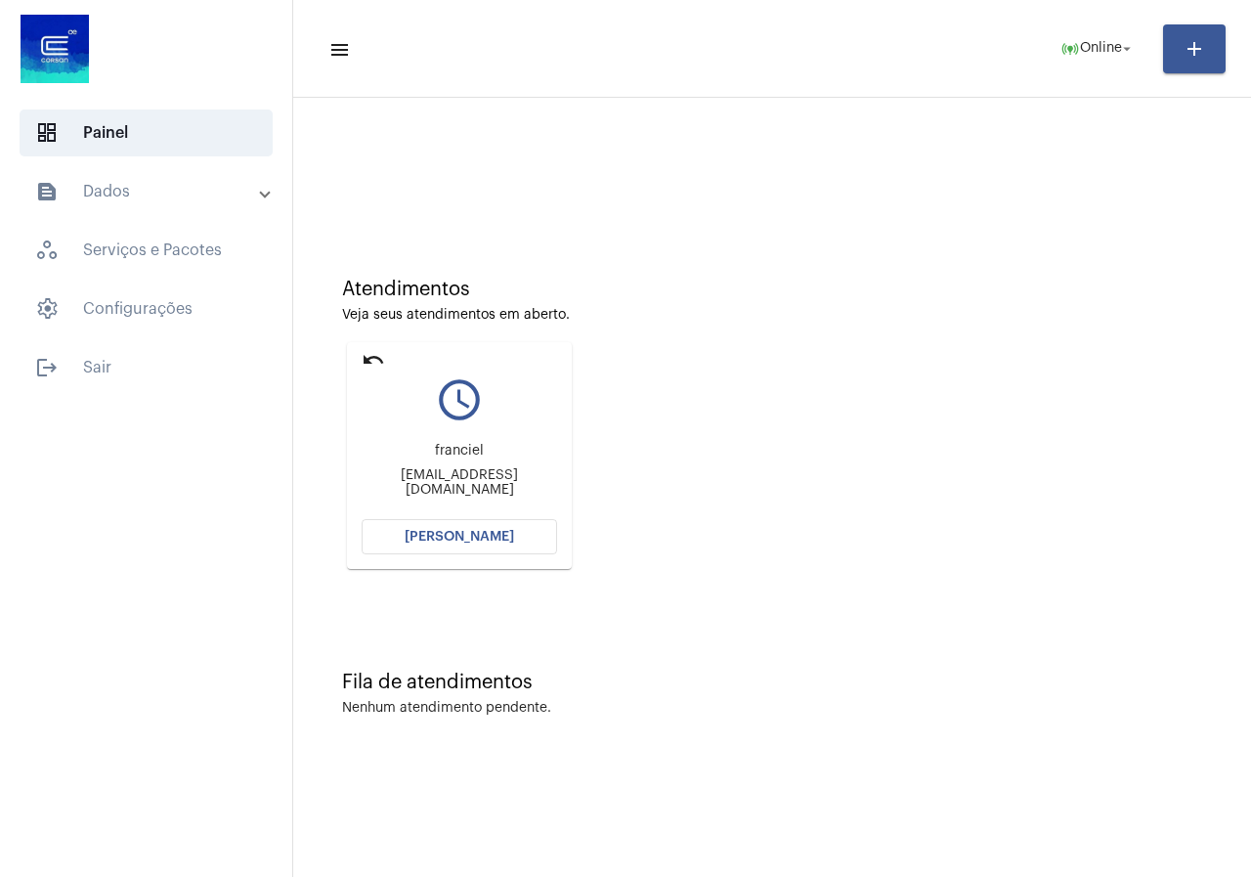
click at [467, 539] on span "[PERSON_NAME]" at bounding box center [459, 537] width 109 height 14
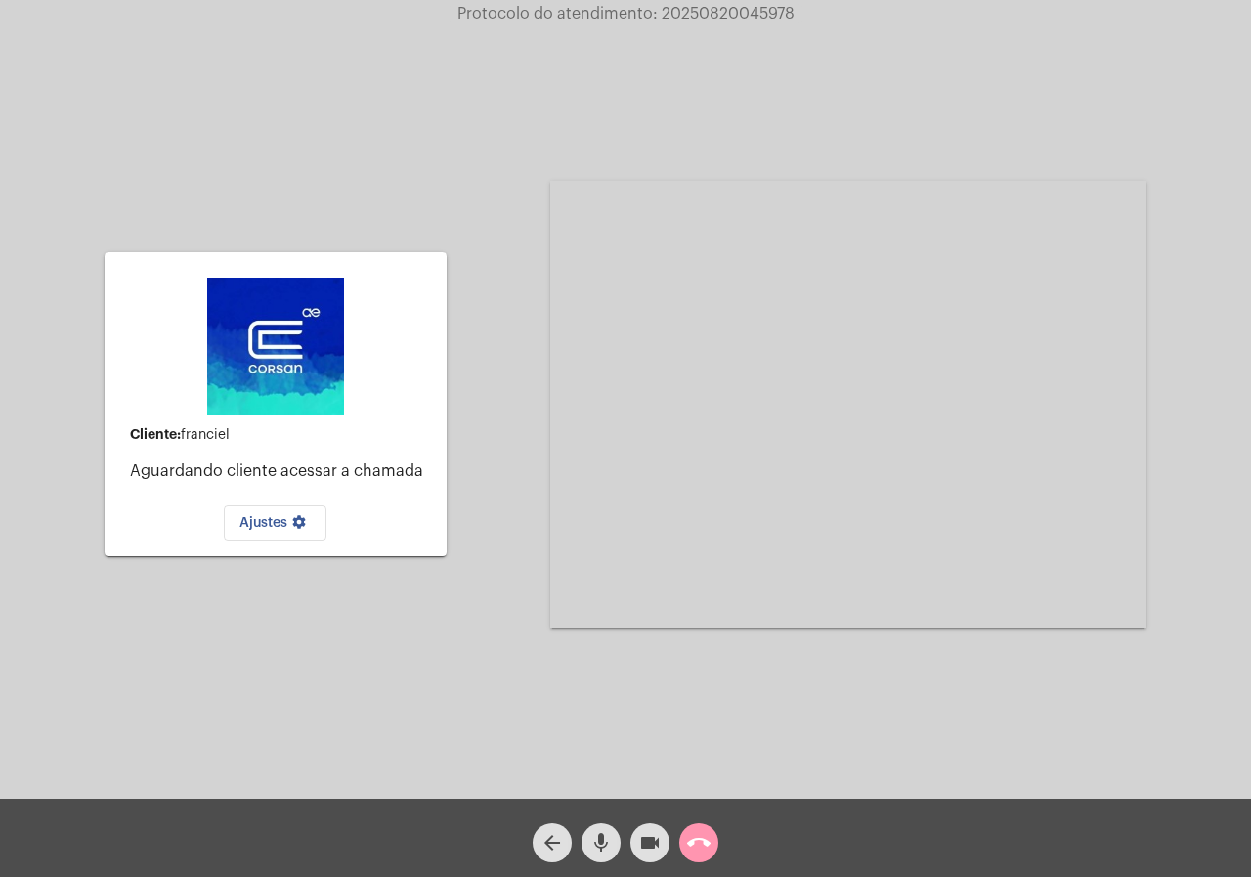
click at [688, 821] on div "call_end" at bounding box center [698, 837] width 49 height 49
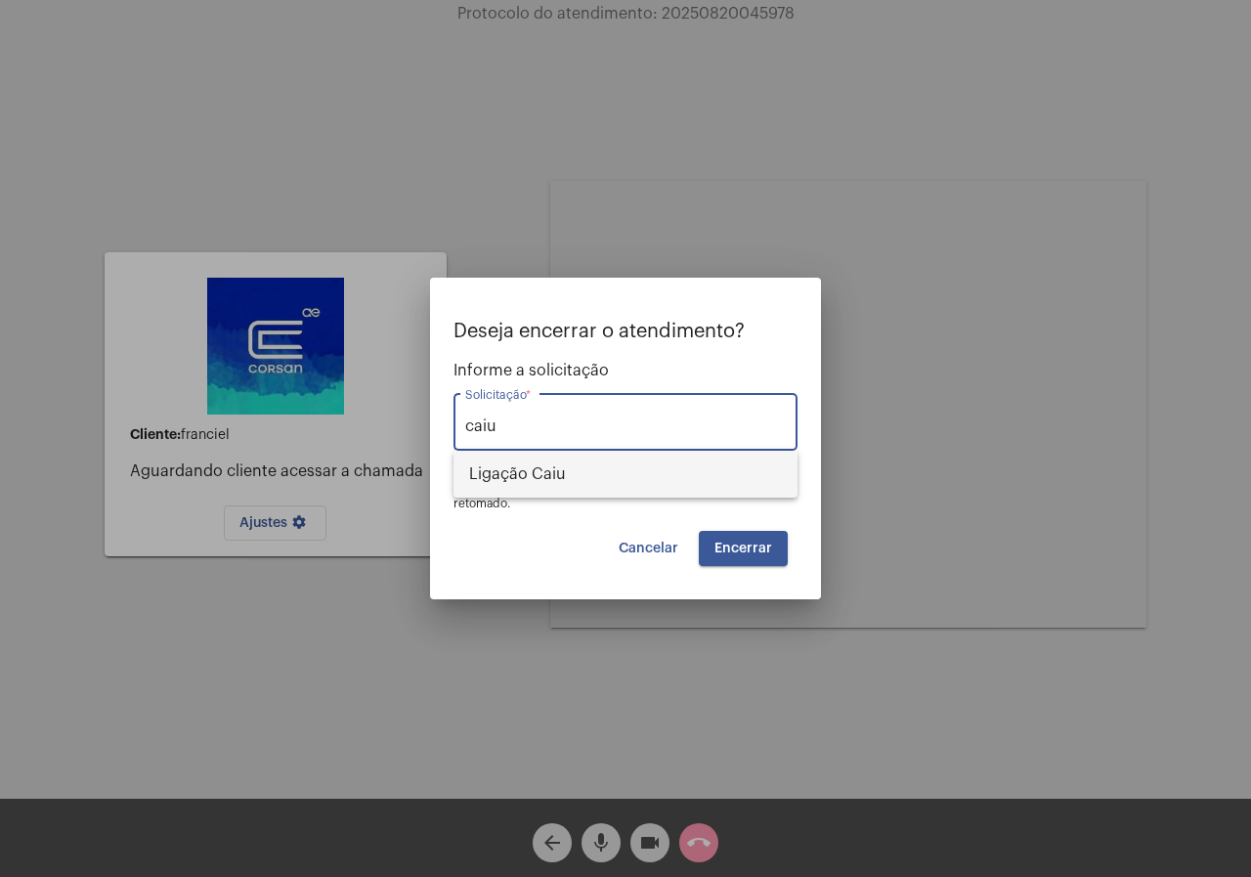
click at [620, 468] on span "Ligação Caiu" at bounding box center [625, 473] width 313 height 47
type input "Ligação Caiu"
click at [721, 541] on span "Encerrar" at bounding box center [743, 548] width 58 height 14
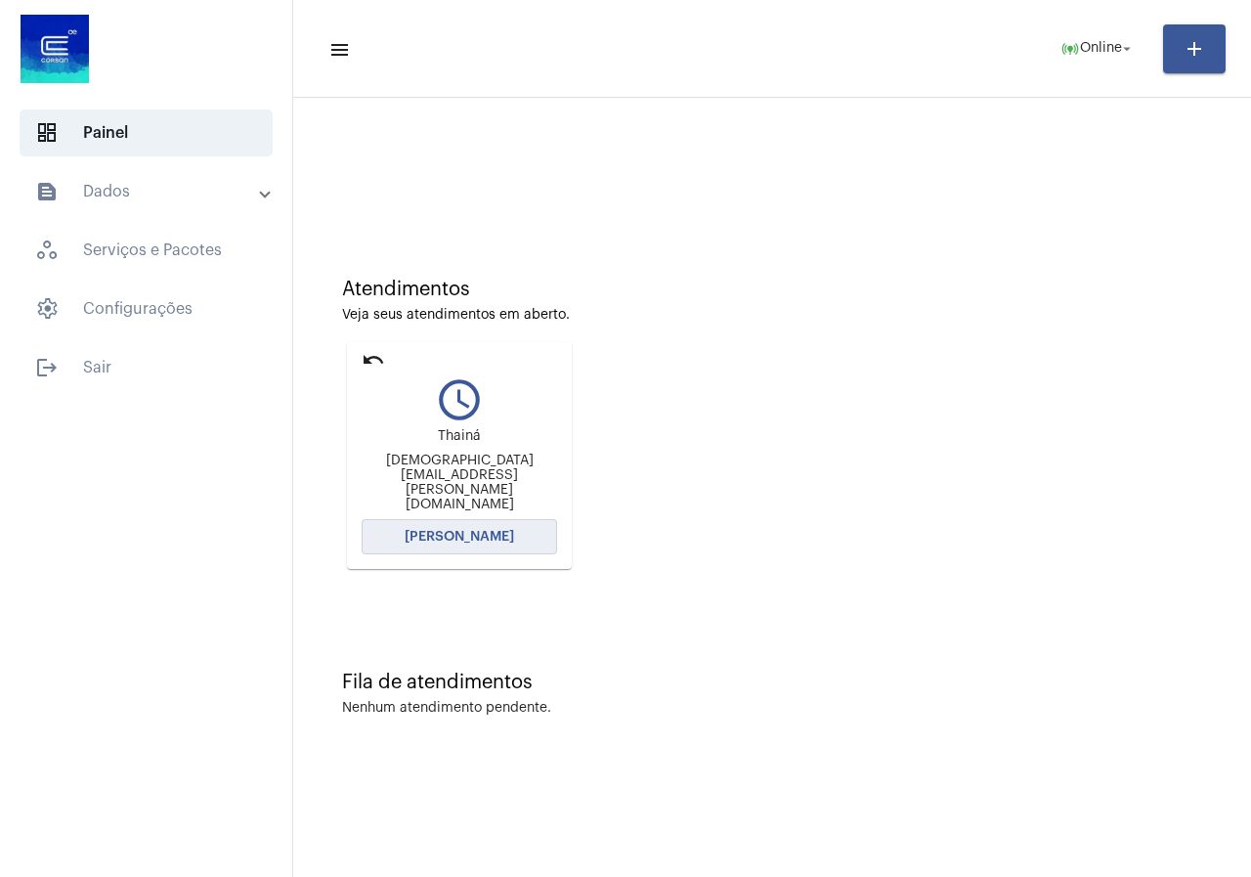
click at [484, 536] on span "[PERSON_NAME]" at bounding box center [459, 537] width 109 height 14
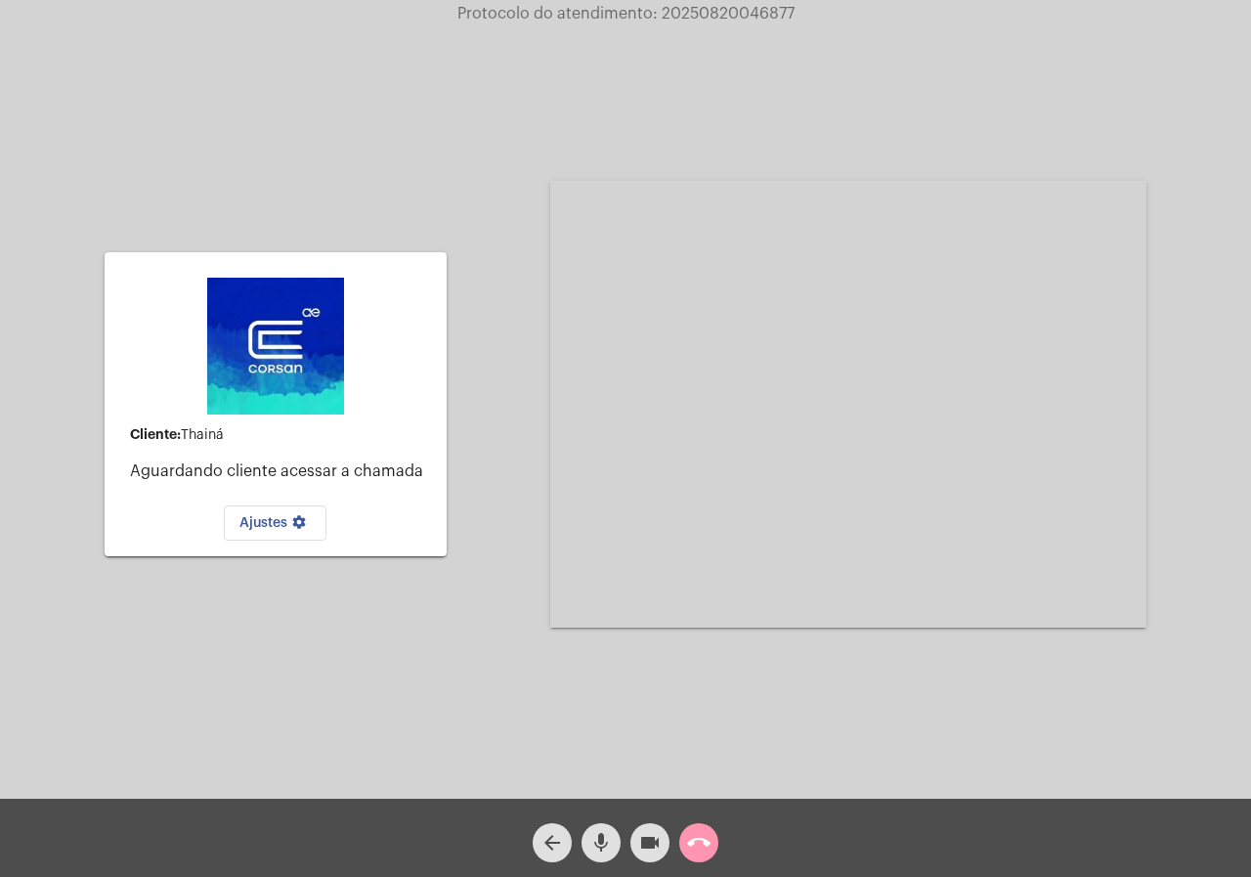
click at [715, 841] on button "call_end" at bounding box center [698, 842] width 39 height 39
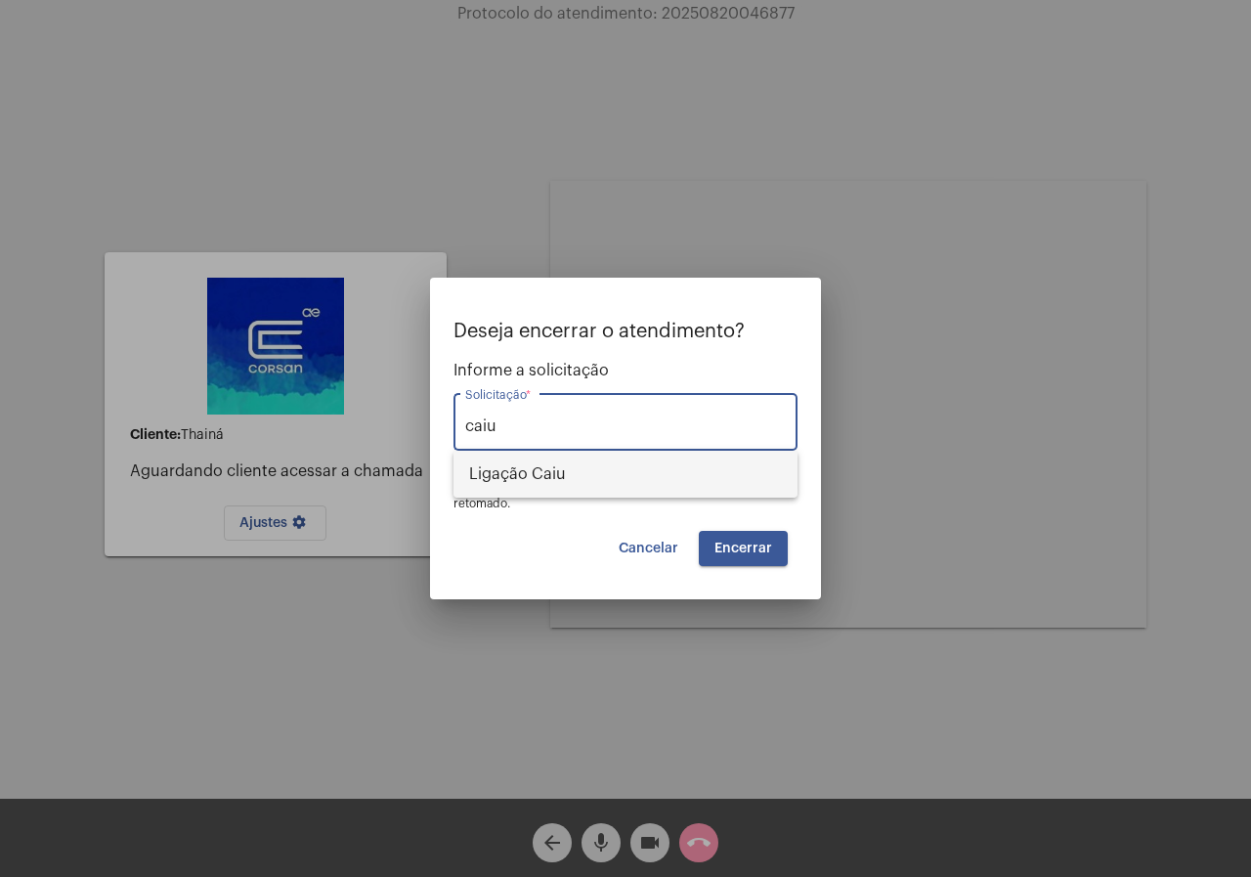
click at [558, 482] on span "Ligação Caiu" at bounding box center [625, 473] width 313 height 47
type input "Ligação Caiu"
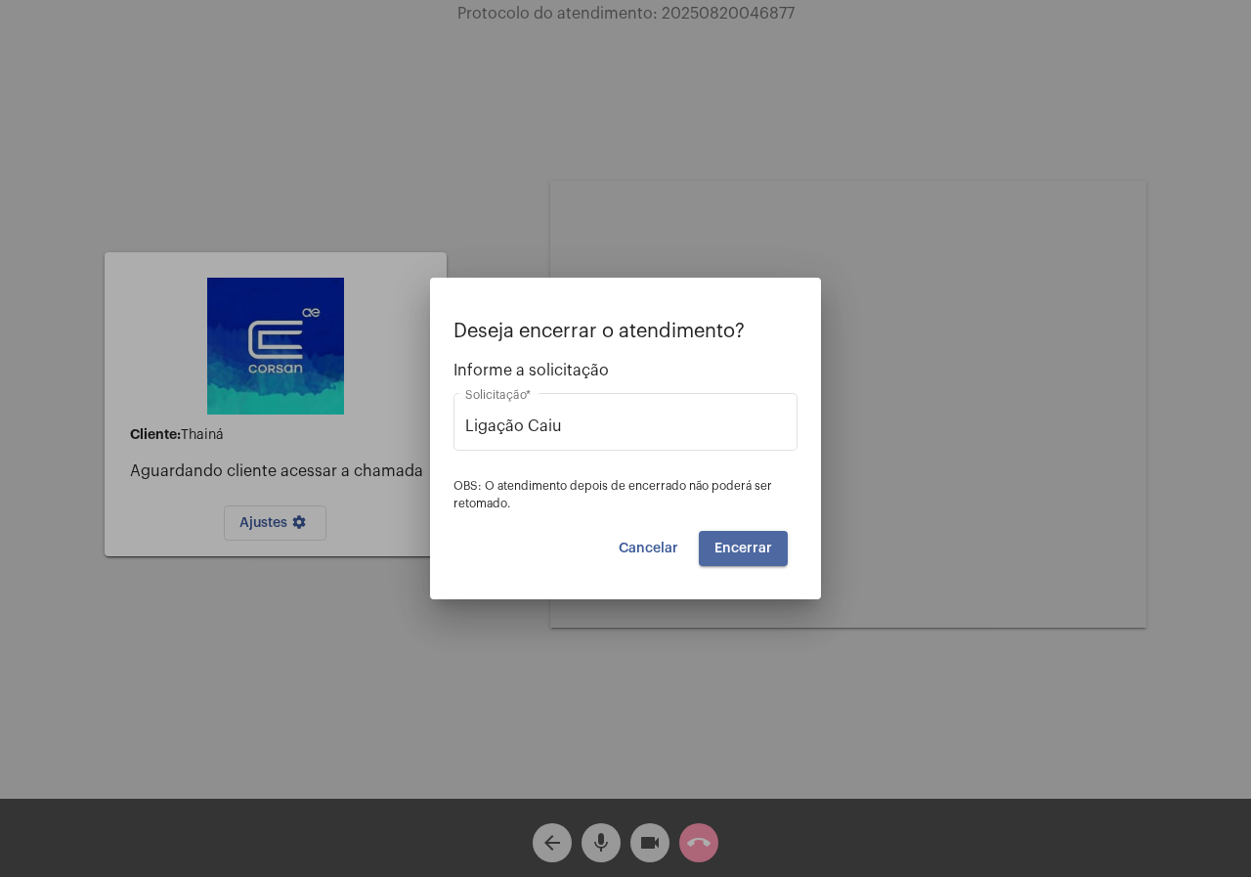
click at [744, 564] on button "Encerrar" at bounding box center [743, 548] width 89 height 35
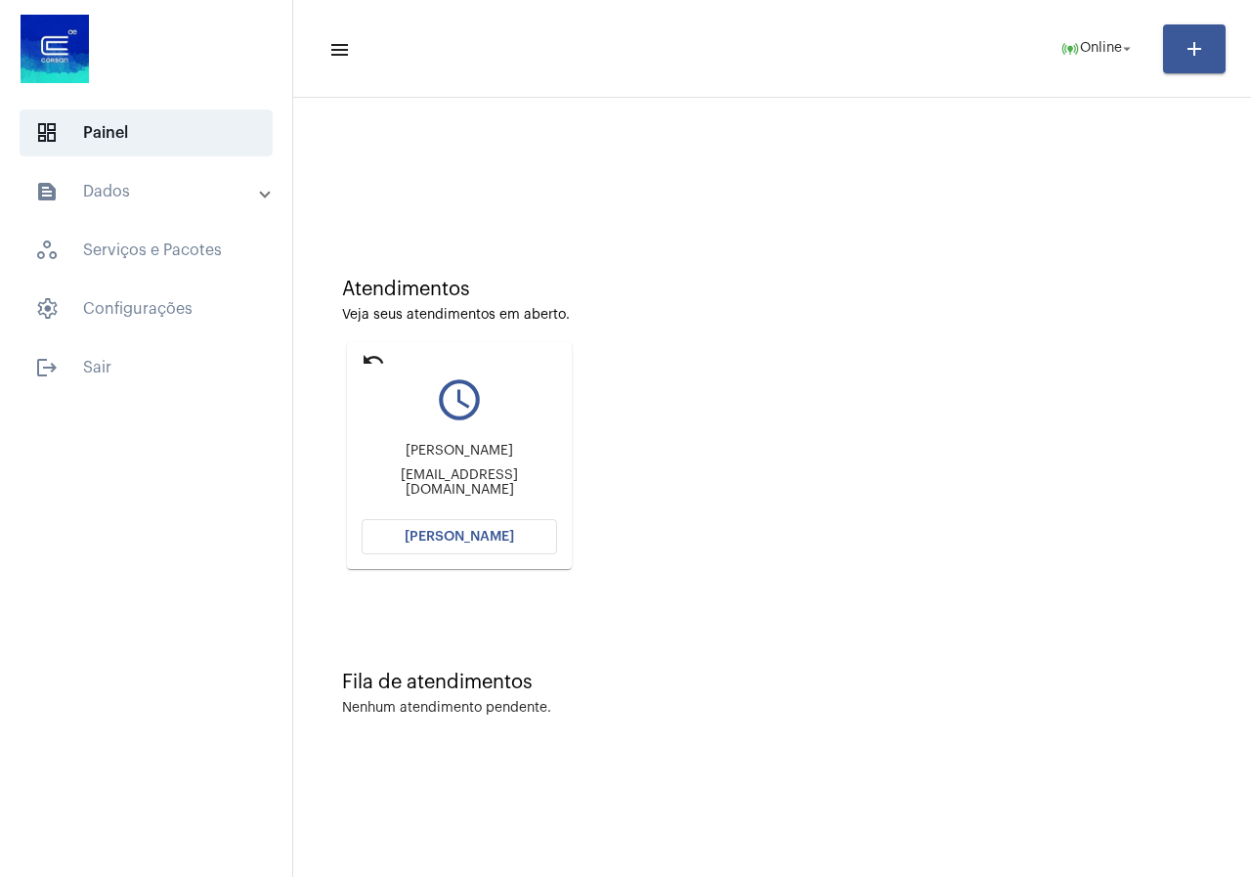
click at [443, 533] on span "[PERSON_NAME]" at bounding box center [459, 537] width 109 height 14
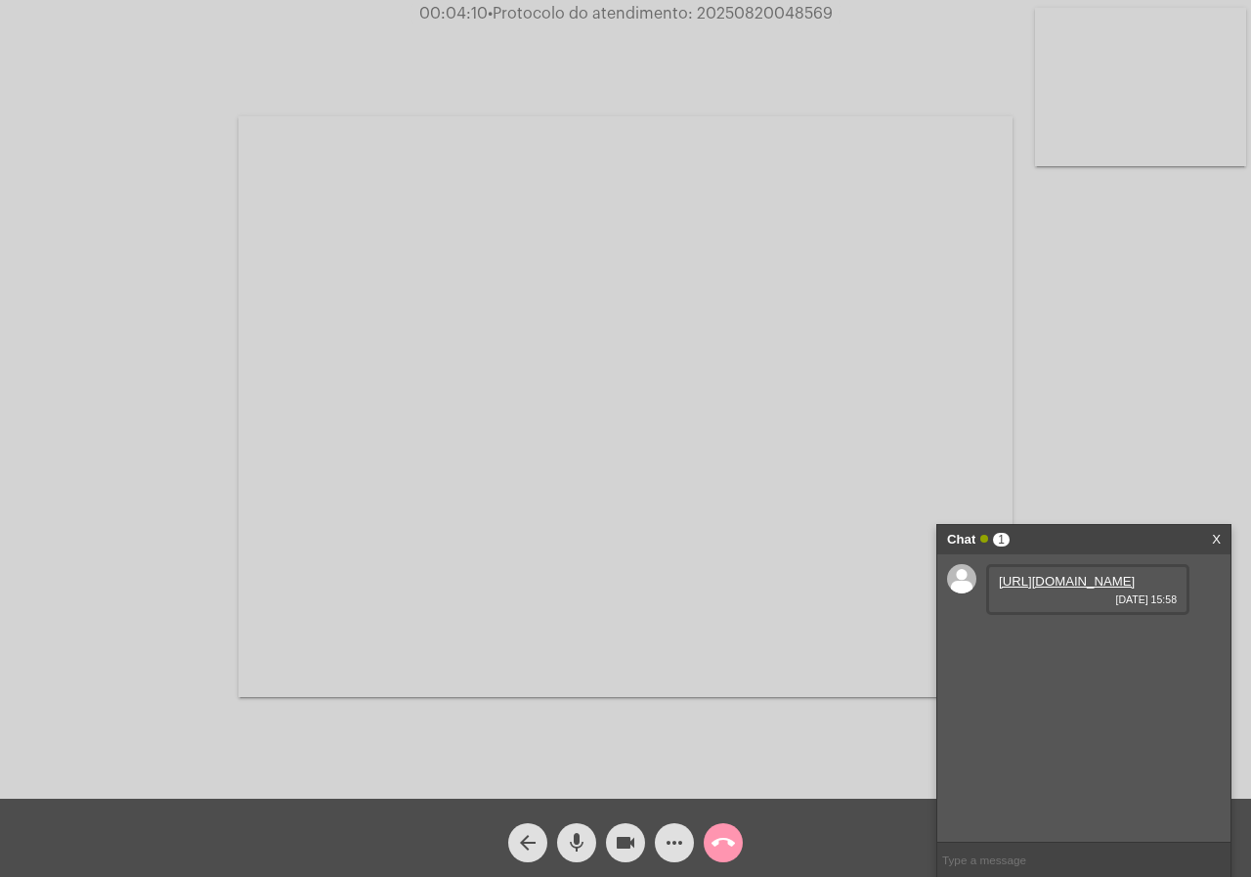
click at [1083, 588] on link "[URL][DOMAIN_NAME]" at bounding box center [1067, 581] width 136 height 15
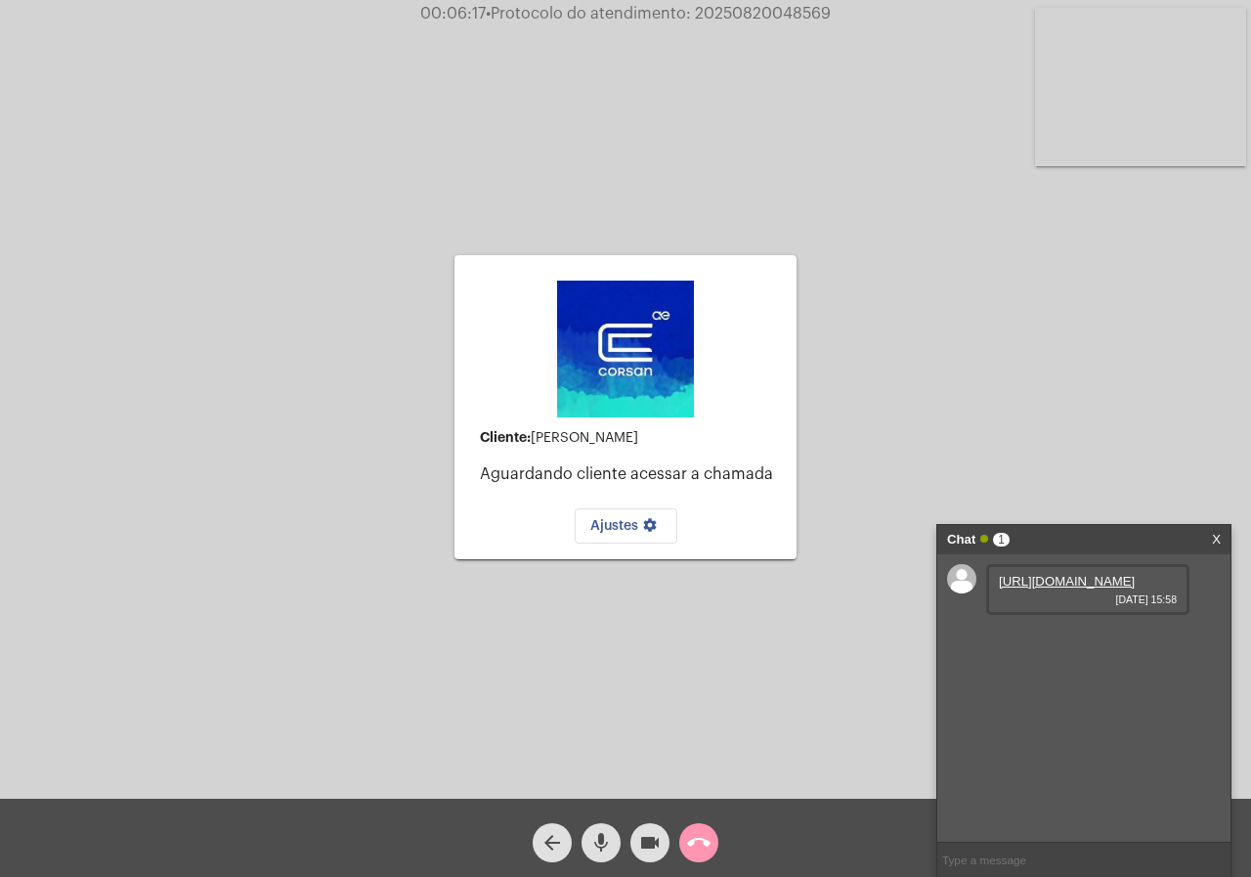
click at [702, 846] on mat-icon "call_end" at bounding box center [698, 842] width 23 height 23
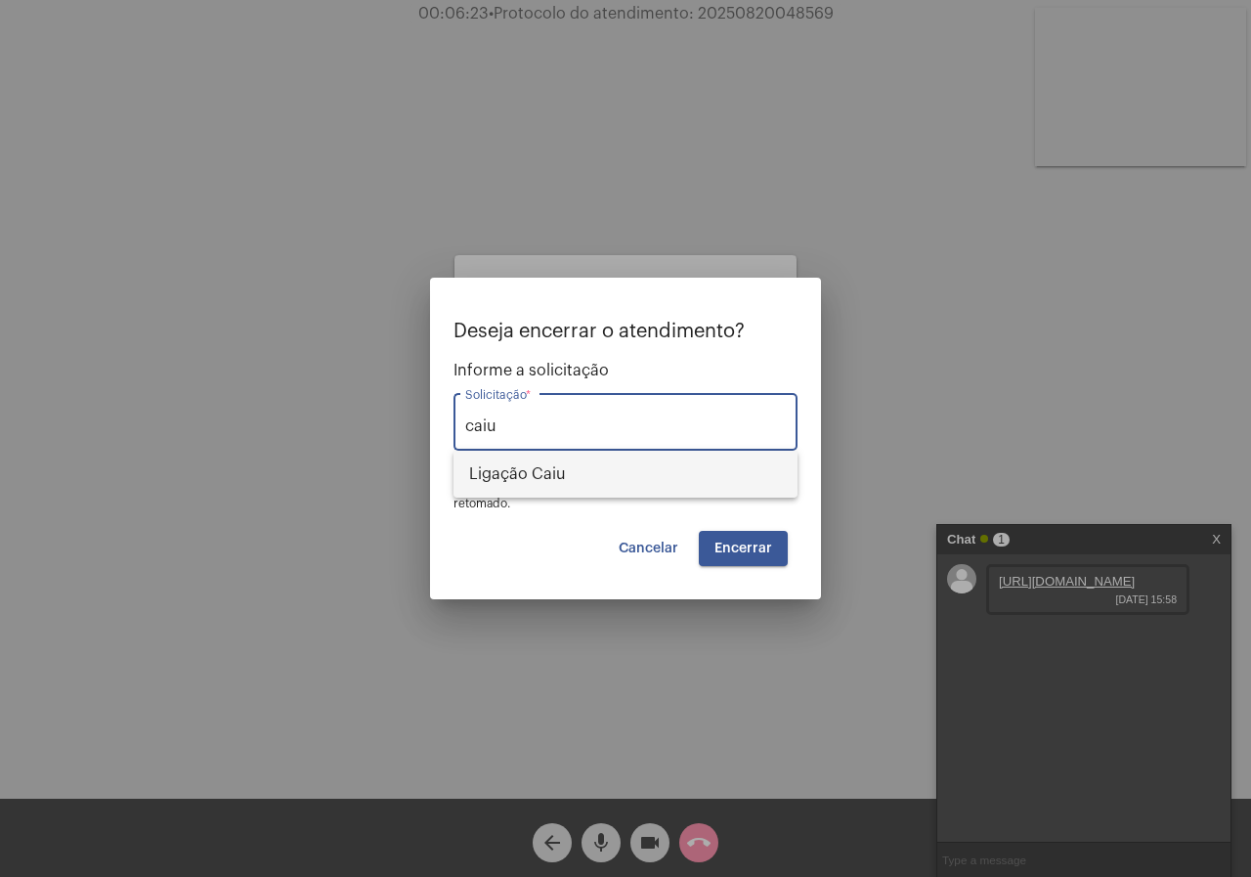
click at [581, 474] on span "Ligação Caiu" at bounding box center [625, 473] width 313 height 47
type input "Ligação Caiu"
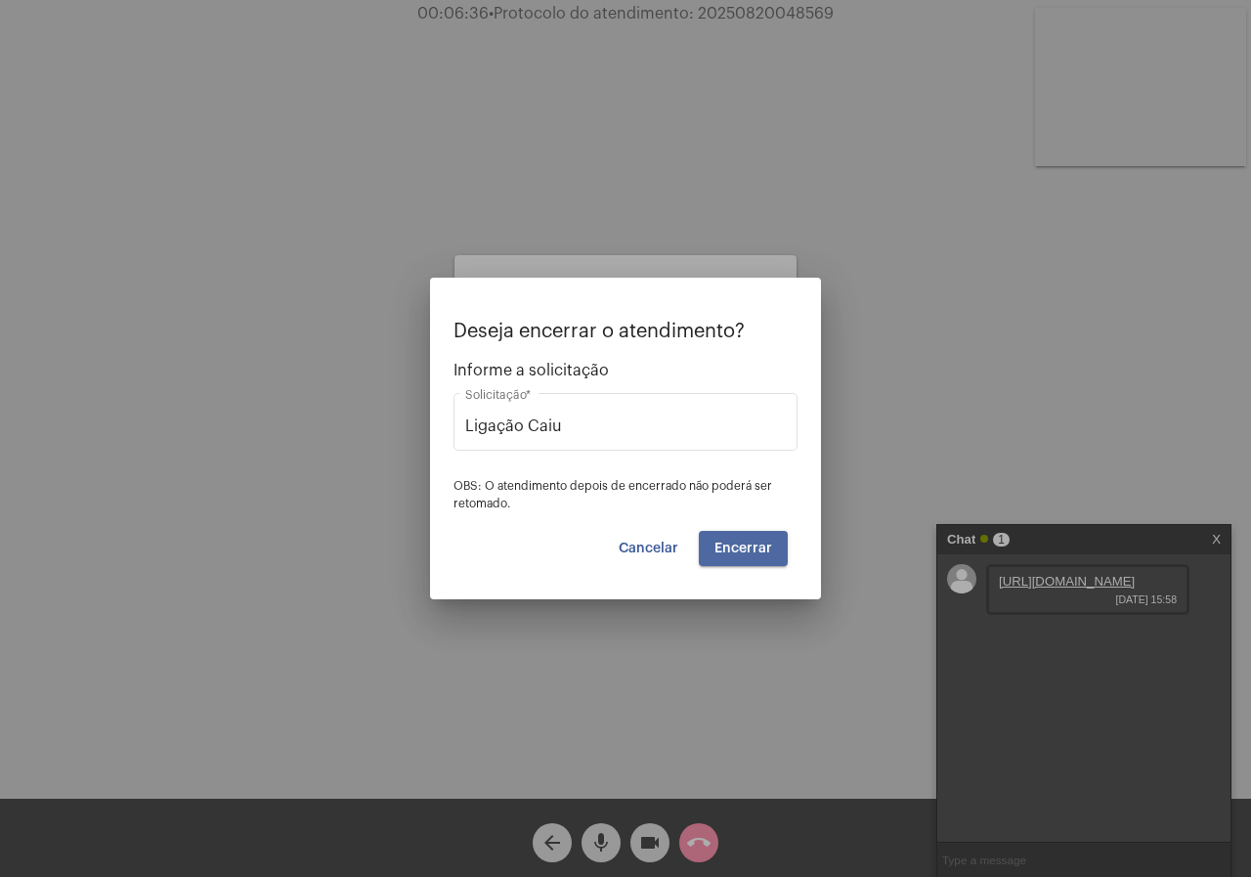
click at [751, 537] on button "Encerrar" at bounding box center [743, 548] width 89 height 35
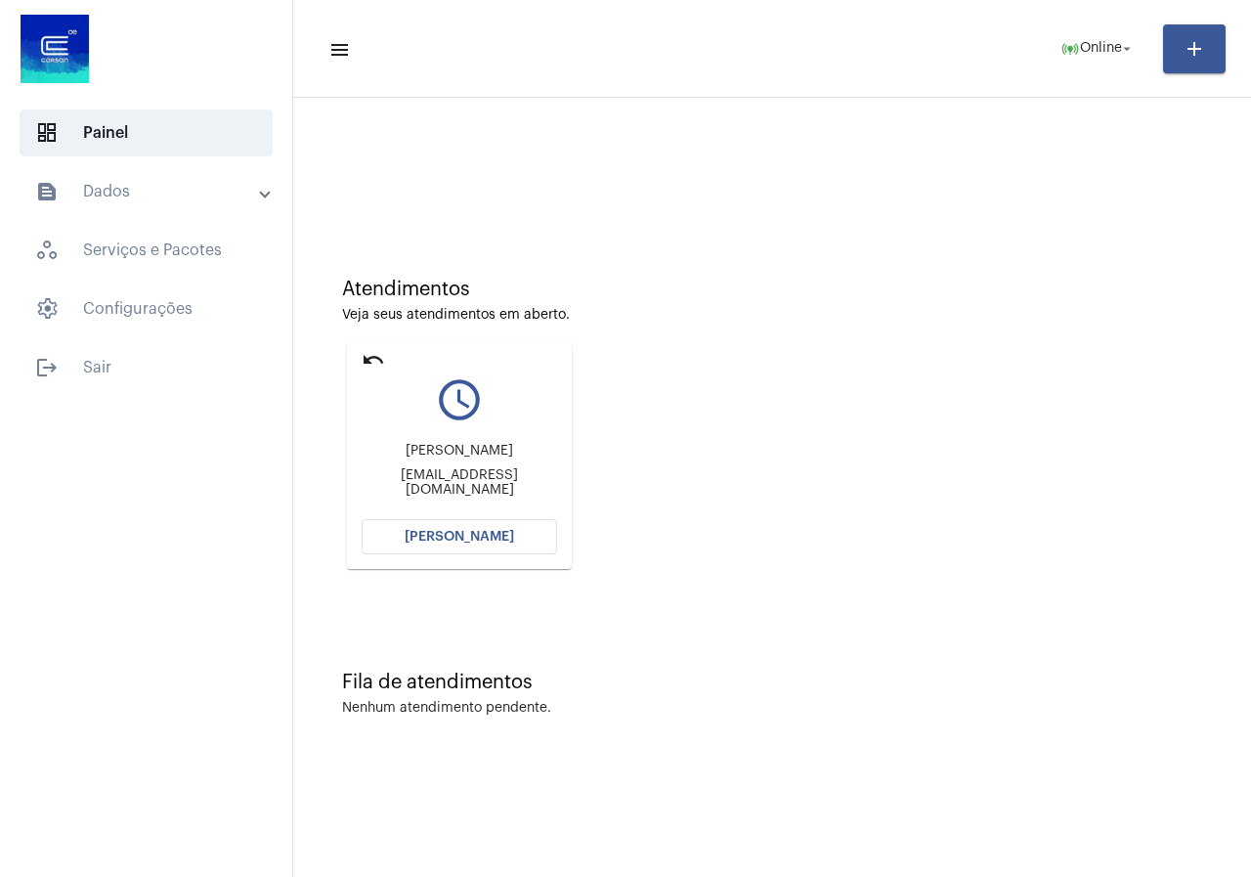
click at [497, 511] on div "Luiz [EMAIL_ADDRESS][DOMAIN_NAME]" at bounding box center [459, 470] width 195 height 88
click at [497, 535] on span "[PERSON_NAME]" at bounding box center [459, 537] width 109 height 14
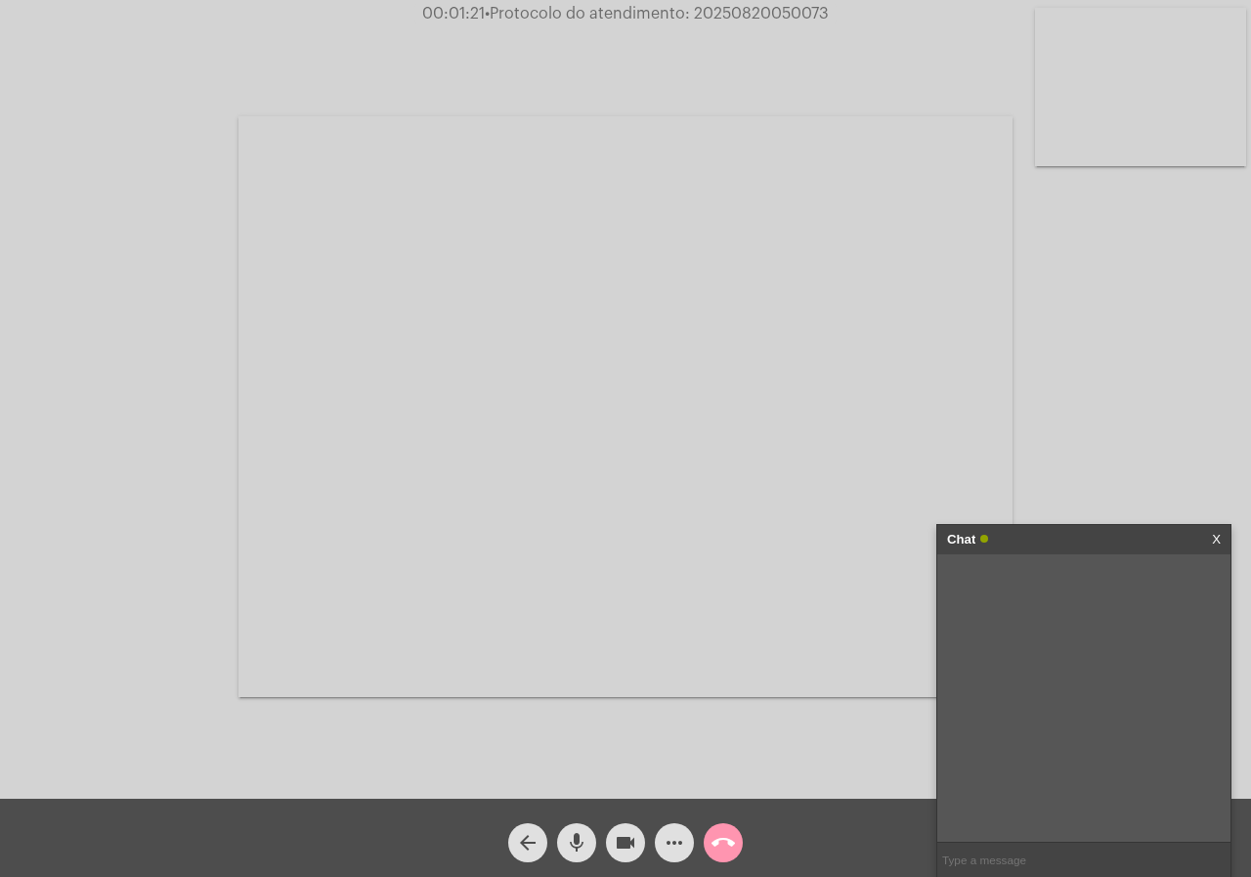
click at [711, 13] on span "• Protocolo do atendimento: 20250820050073" at bounding box center [657, 14] width 344 height 16
click at [1033, 864] on input "text" at bounding box center [1083, 859] width 293 height 34
paste input "20250820050073"
type input "20250820050073"
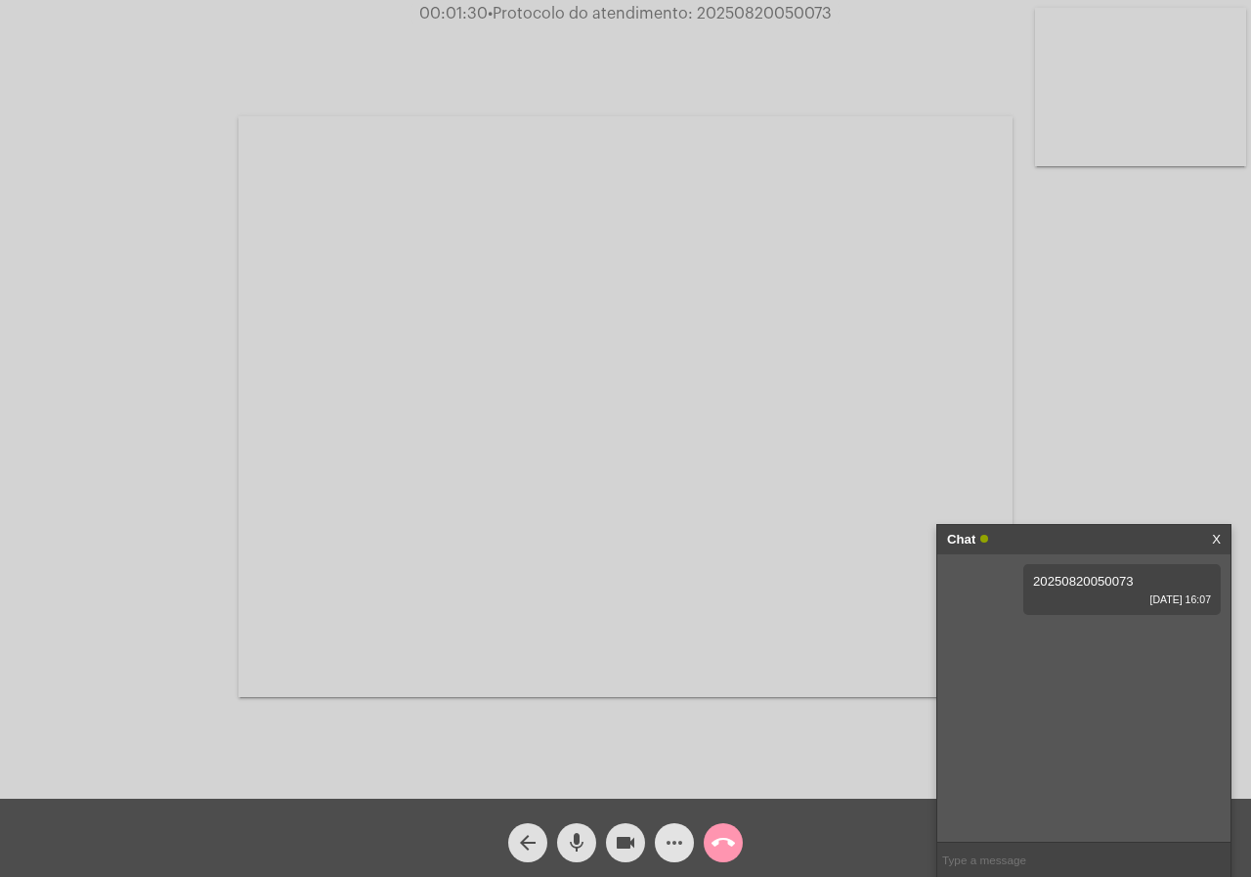
click at [676, 846] on mat-icon "more_horiz" at bounding box center [674, 842] width 23 height 23
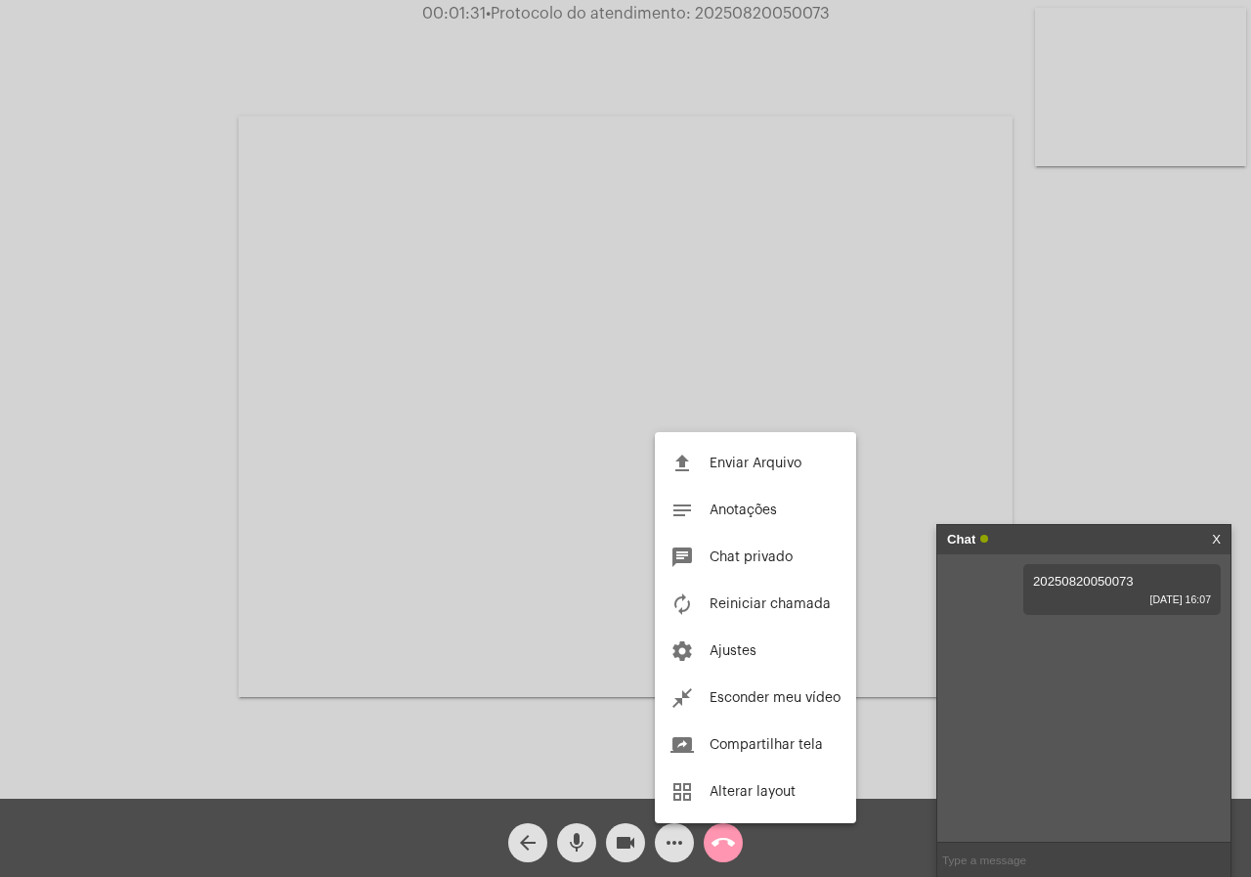
click at [560, 707] on div at bounding box center [625, 438] width 1251 height 877
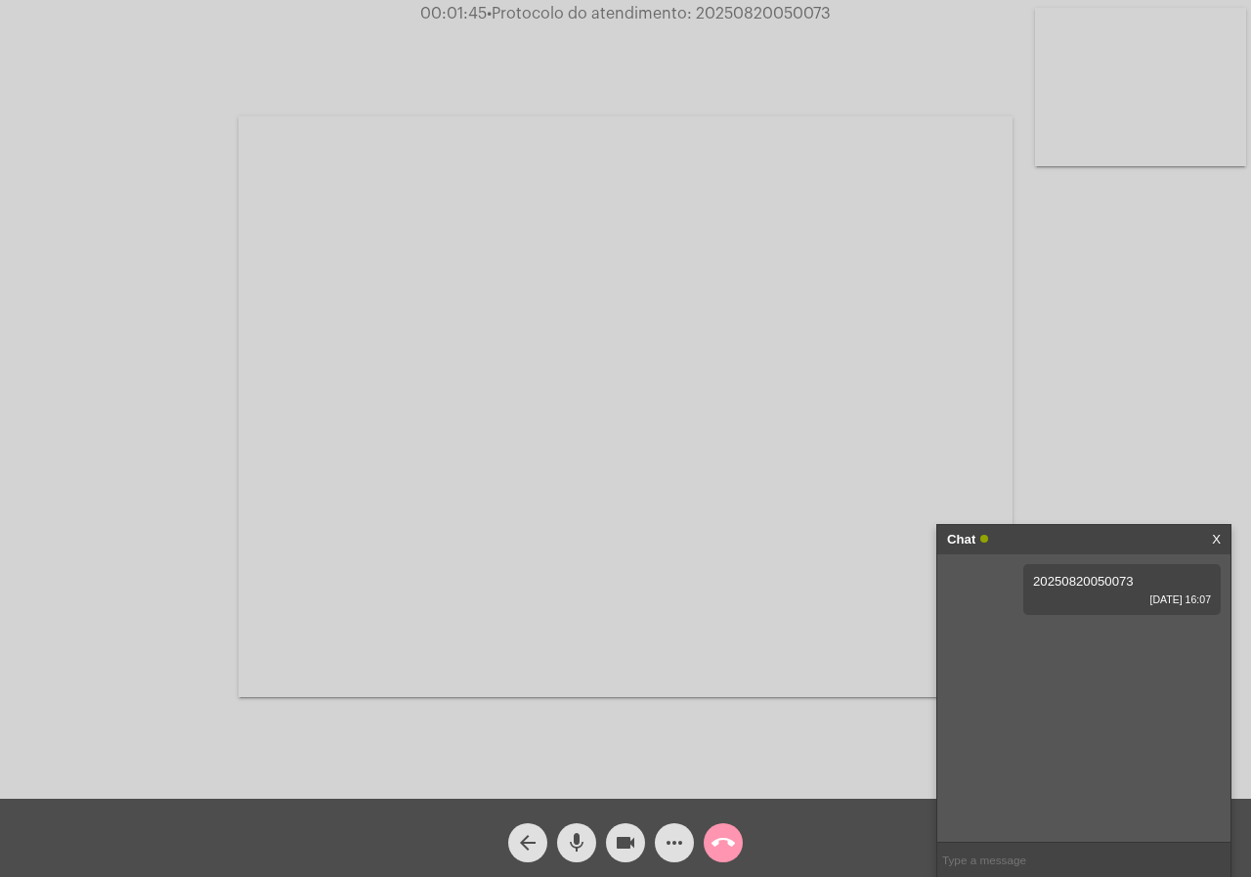
click at [714, 834] on mat-icon "call_end" at bounding box center [722, 842] width 23 height 23
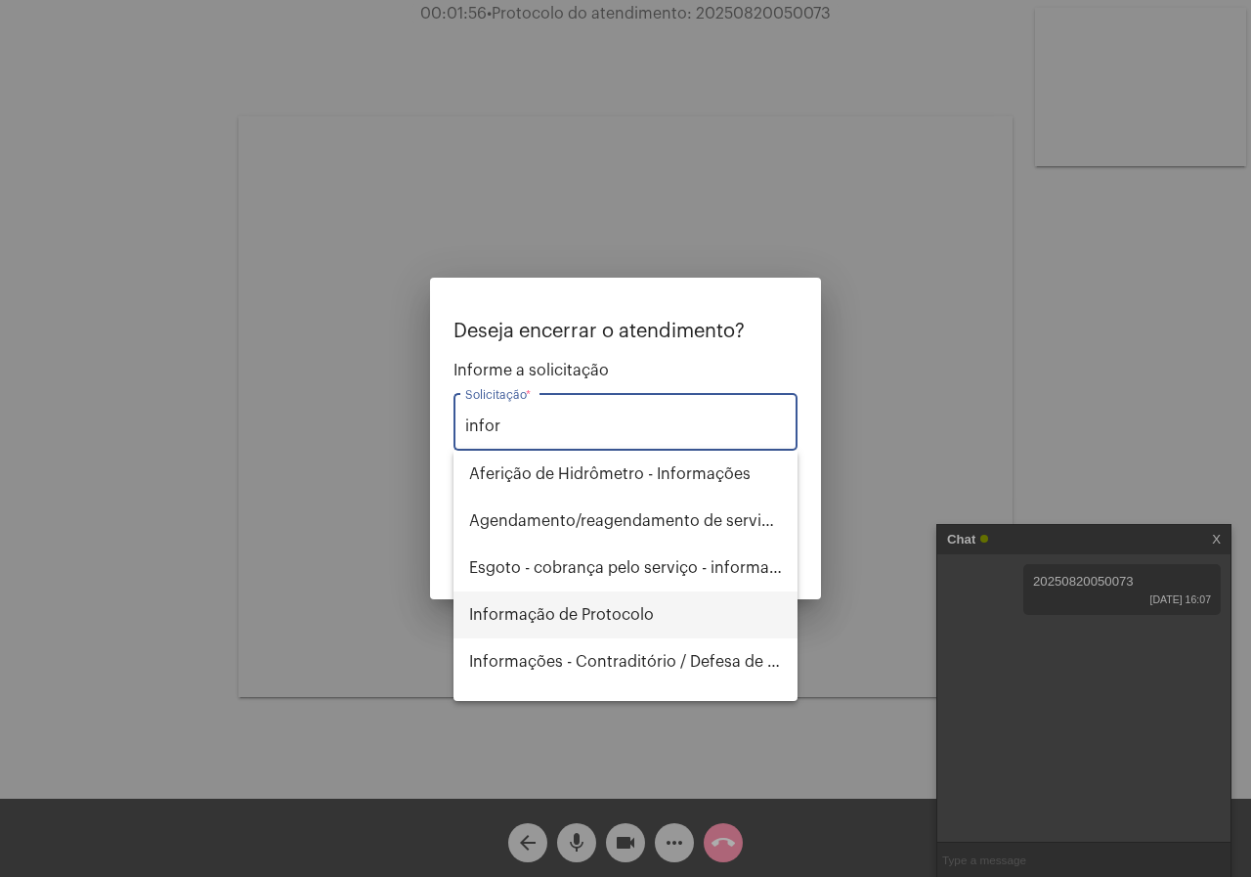
click at [640, 622] on span "Informação de Protocolo" at bounding box center [625, 614] width 313 height 47
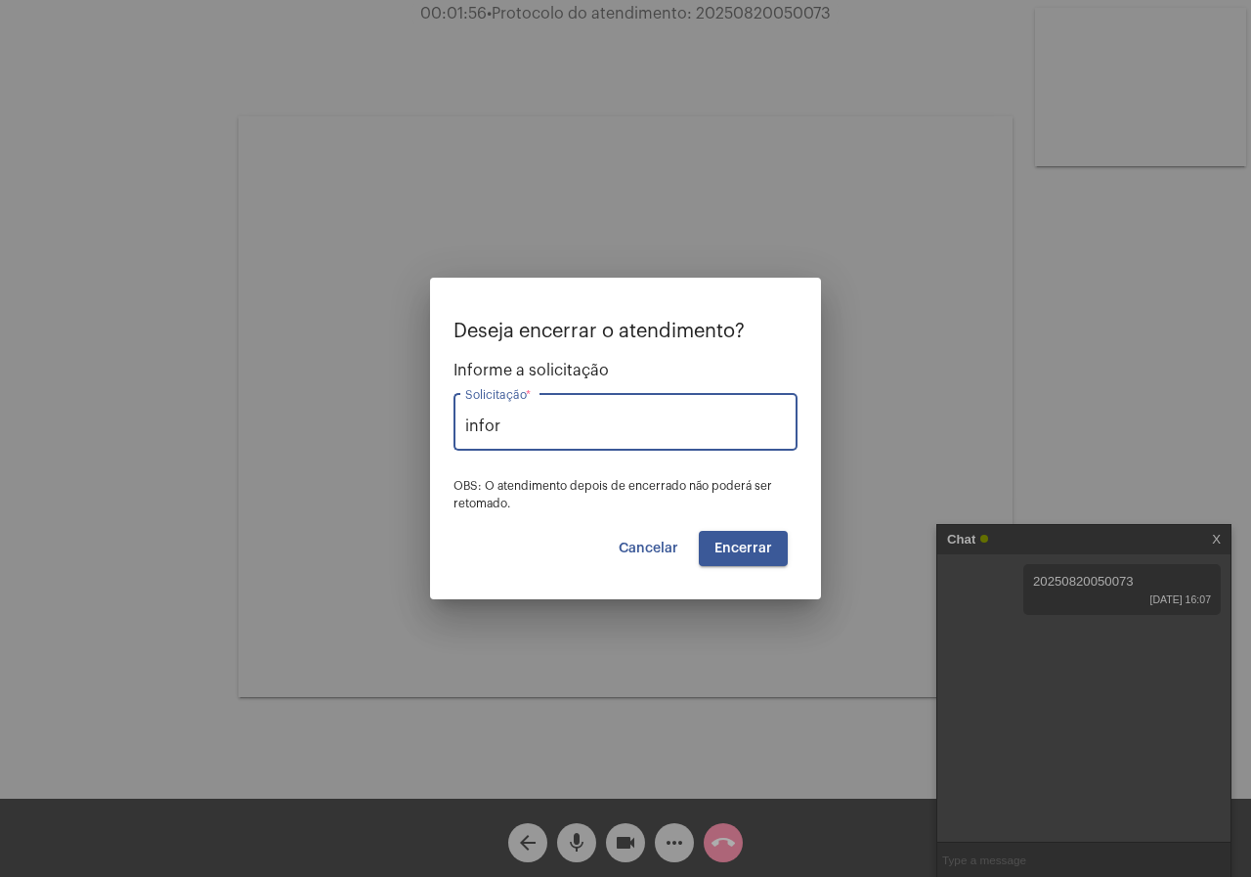
type input "Informação de Protocolo"
click at [756, 550] on span "Encerrar" at bounding box center [743, 548] width 58 height 14
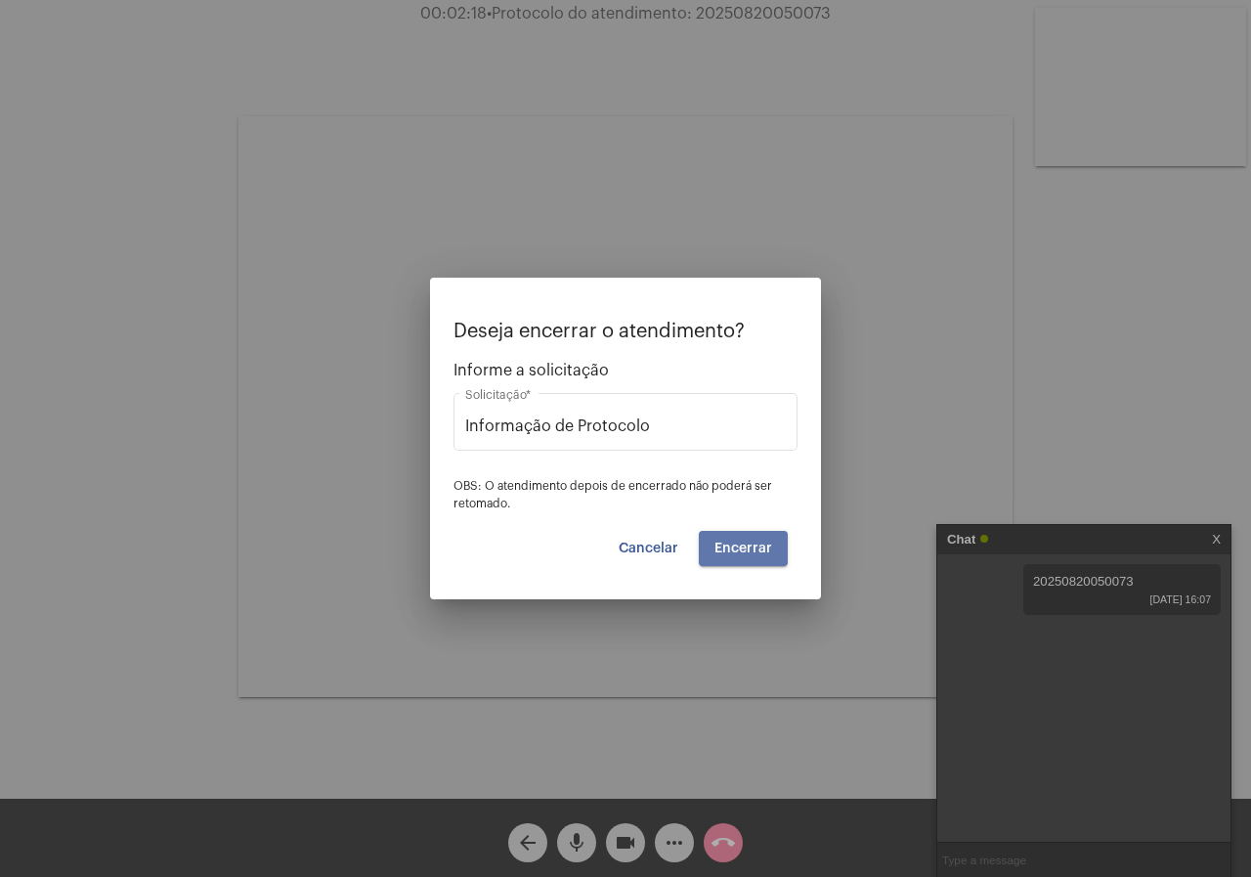
click at [756, 550] on span "Encerrar" at bounding box center [743, 548] width 58 height 14
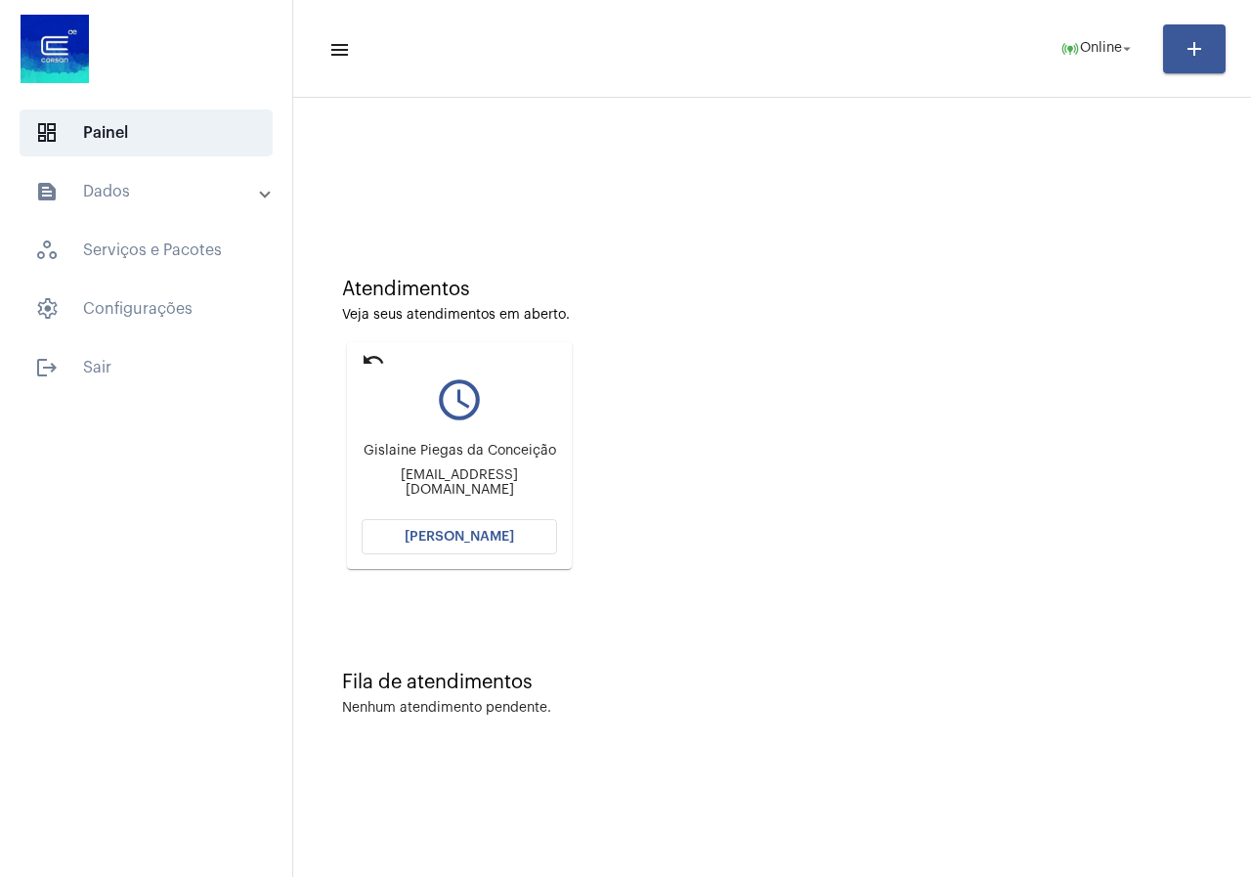
click at [177, 221] on mat-accordion "text_snippet_outlined Dados history_outlined Histórico schedule_outlined Agenda…" at bounding box center [146, 250] width 292 height 164
click at [180, 199] on mat-panel-title "text_snippet_outlined Dados" at bounding box center [148, 191] width 226 height 23
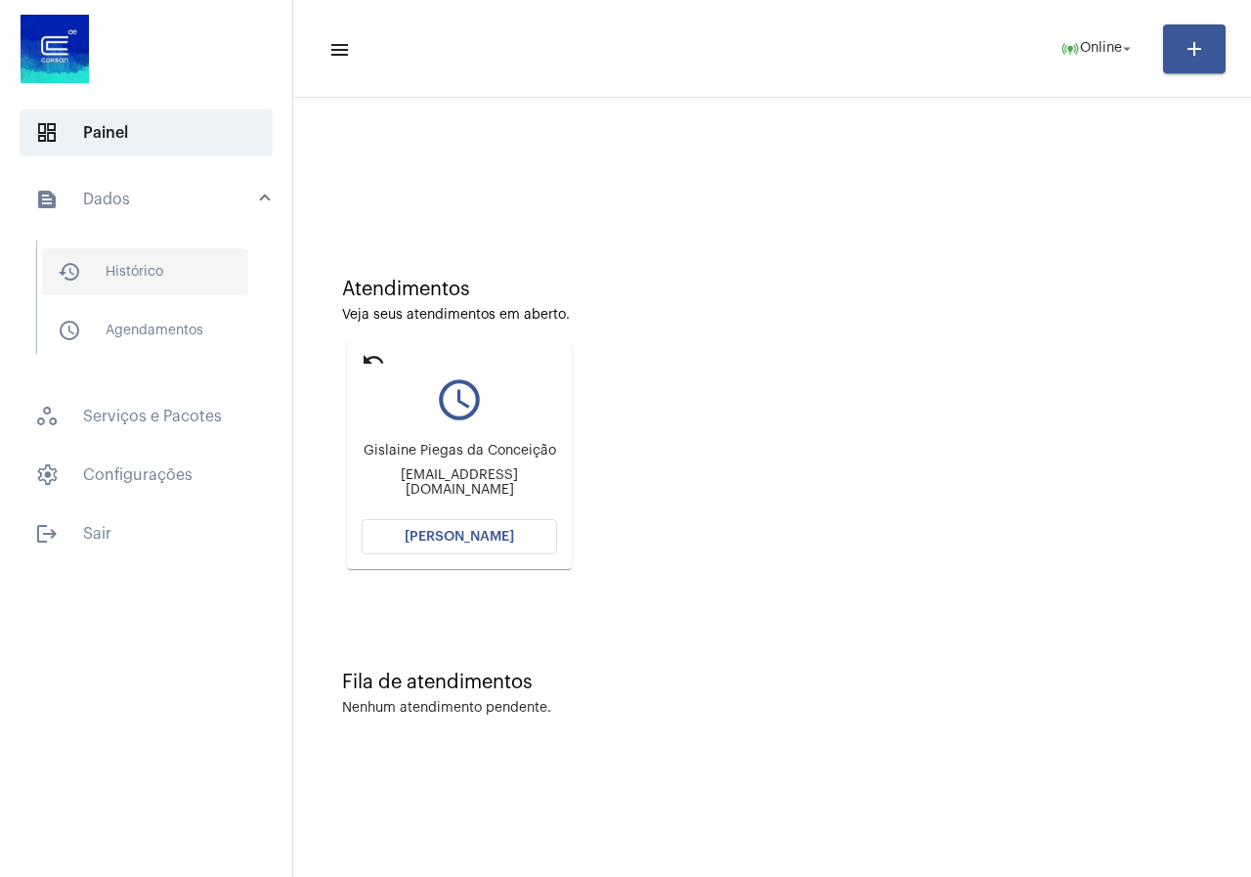
click at [174, 268] on span "history_outlined Histórico" at bounding box center [145, 271] width 206 height 47
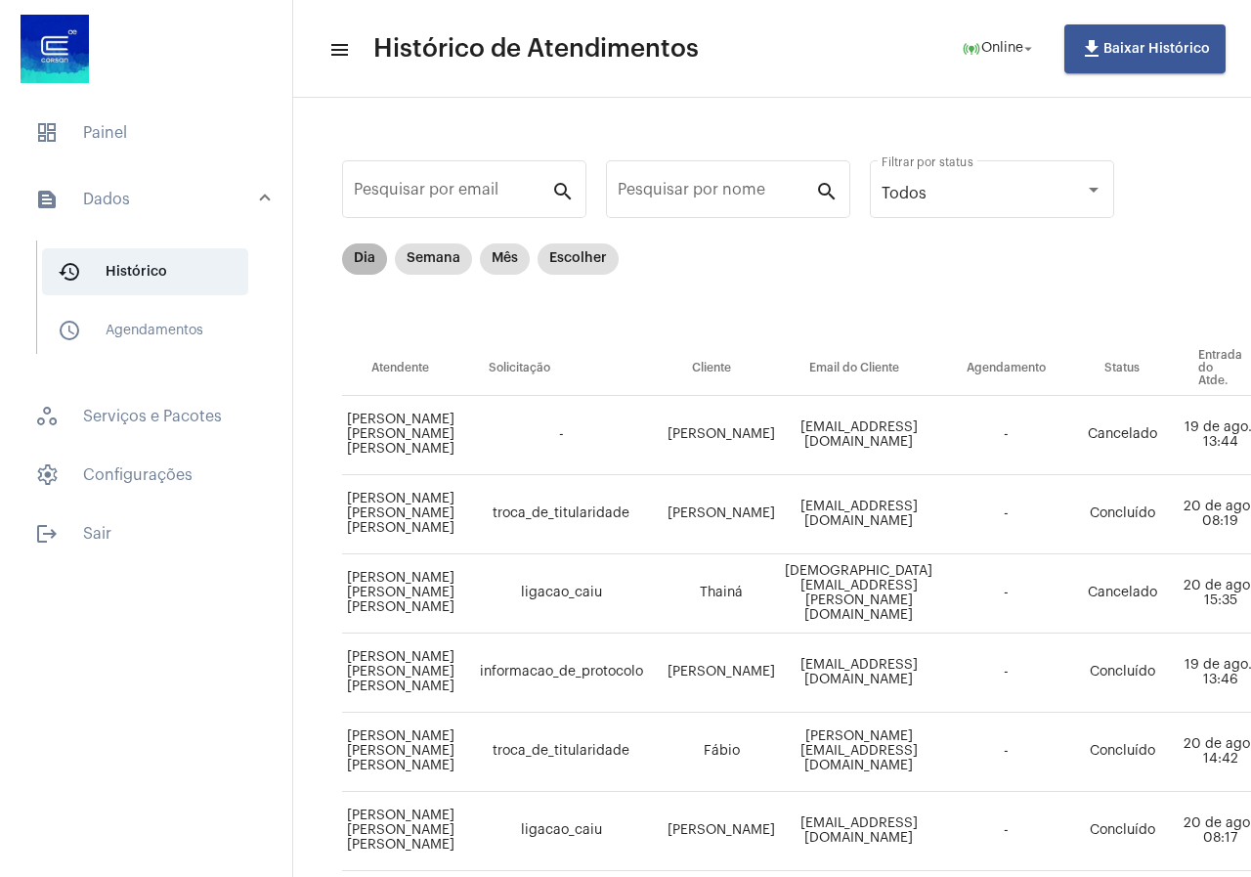
click at [349, 255] on mat-chip "Dia" at bounding box center [364, 258] width 45 height 31
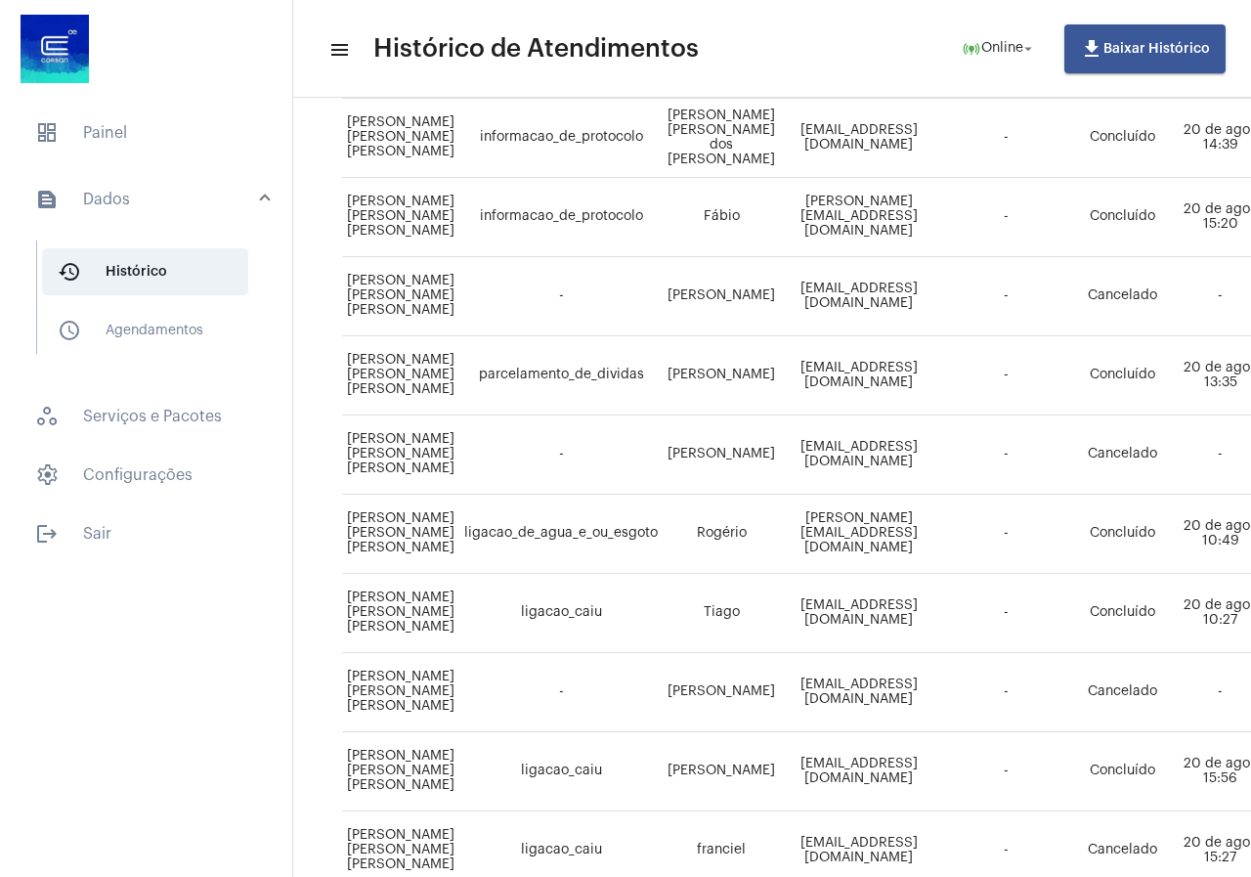
scroll to position [690, 0]
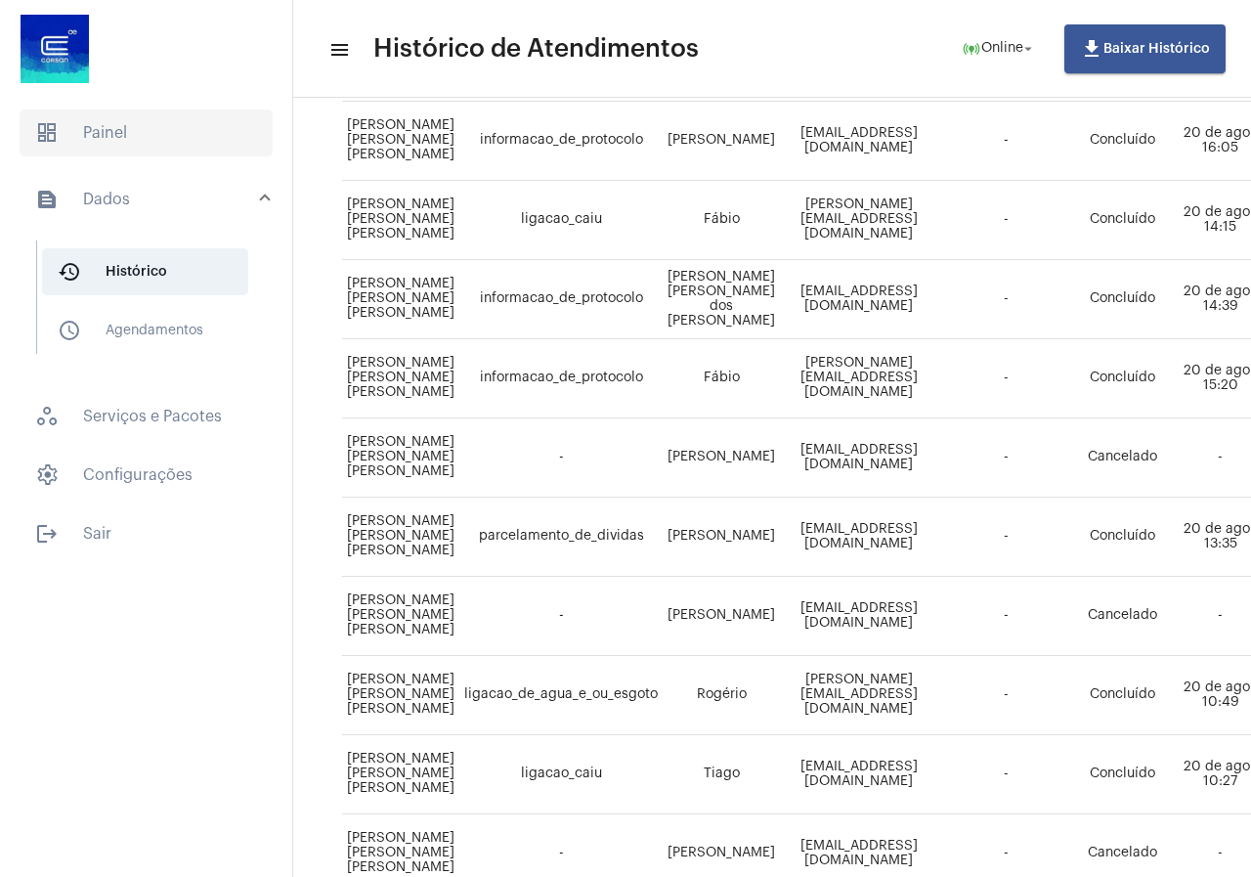
click at [126, 137] on span "dashboard Painel" at bounding box center [146, 132] width 253 height 47
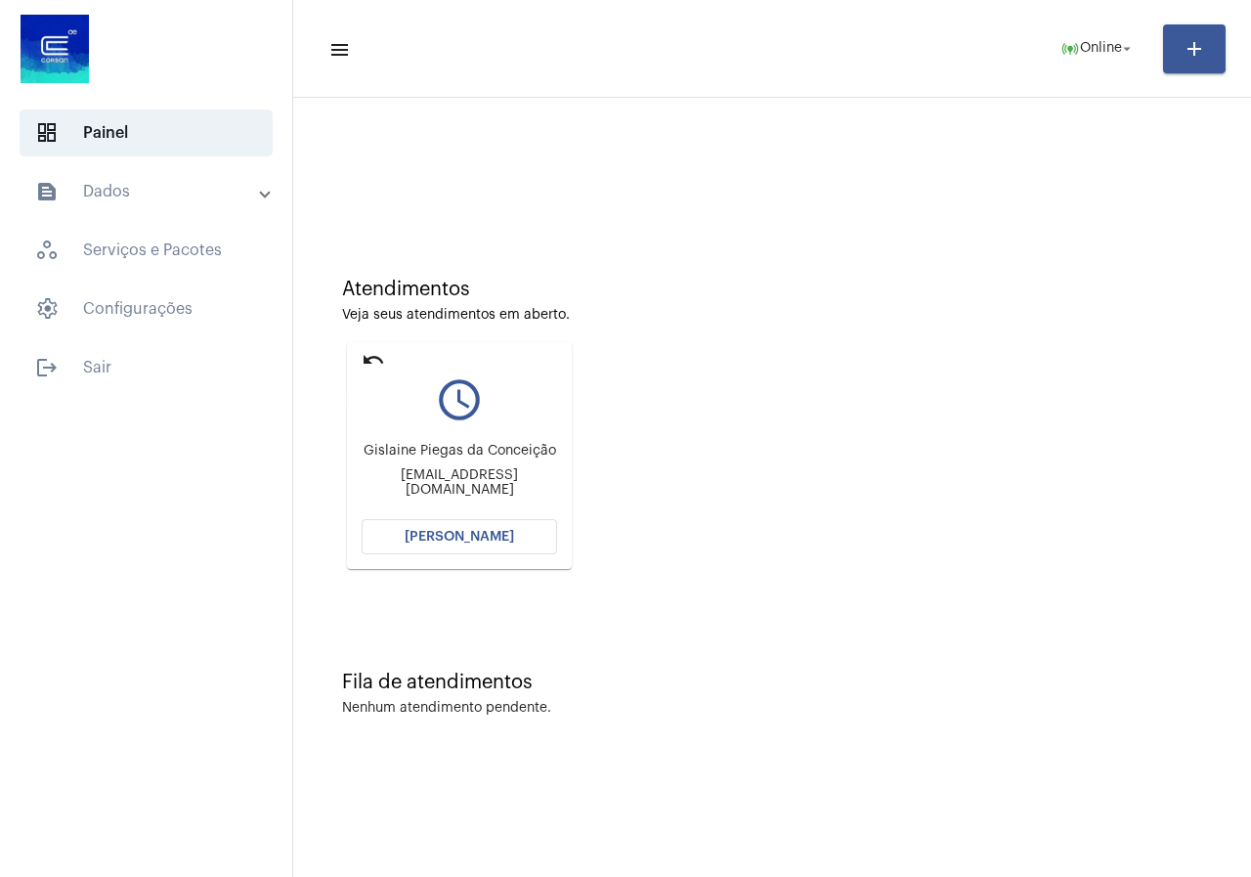
click at [366, 362] on mat-icon "undo" at bounding box center [373, 359] width 23 height 23
click at [368, 356] on mat-icon "undo" at bounding box center [373, 359] width 23 height 23
click at [375, 355] on mat-icon "undo" at bounding box center [373, 359] width 23 height 23
click at [372, 363] on mat-icon "undo" at bounding box center [373, 359] width 23 height 23
click at [365, 360] on mat-icon "undo" at bounding box center [373, 359] width 23 height 23
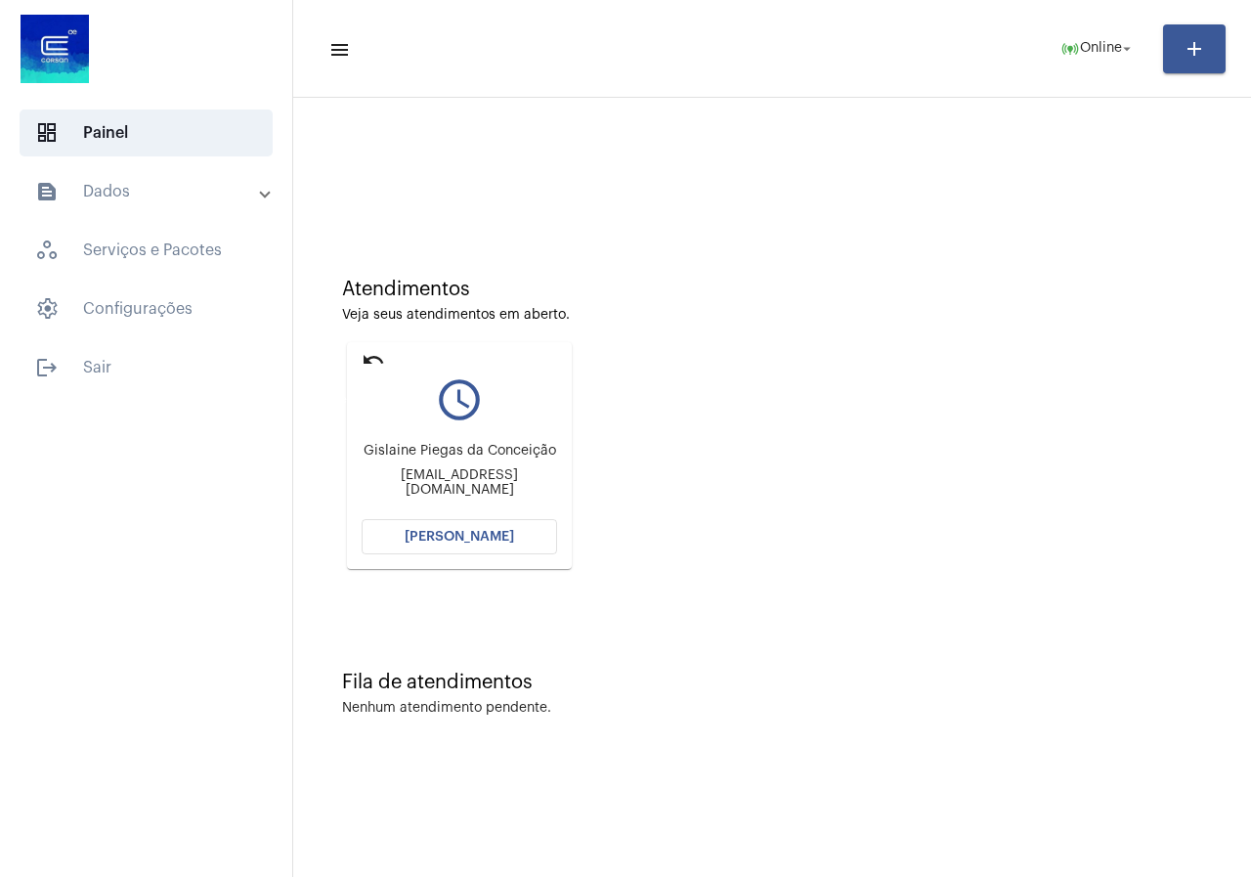
click at [367, 357] on mat-icon "undo" at bounding box center [373, 359] width 23 height 23
